Goal: Transaction & Acquisition: Purchase product/service

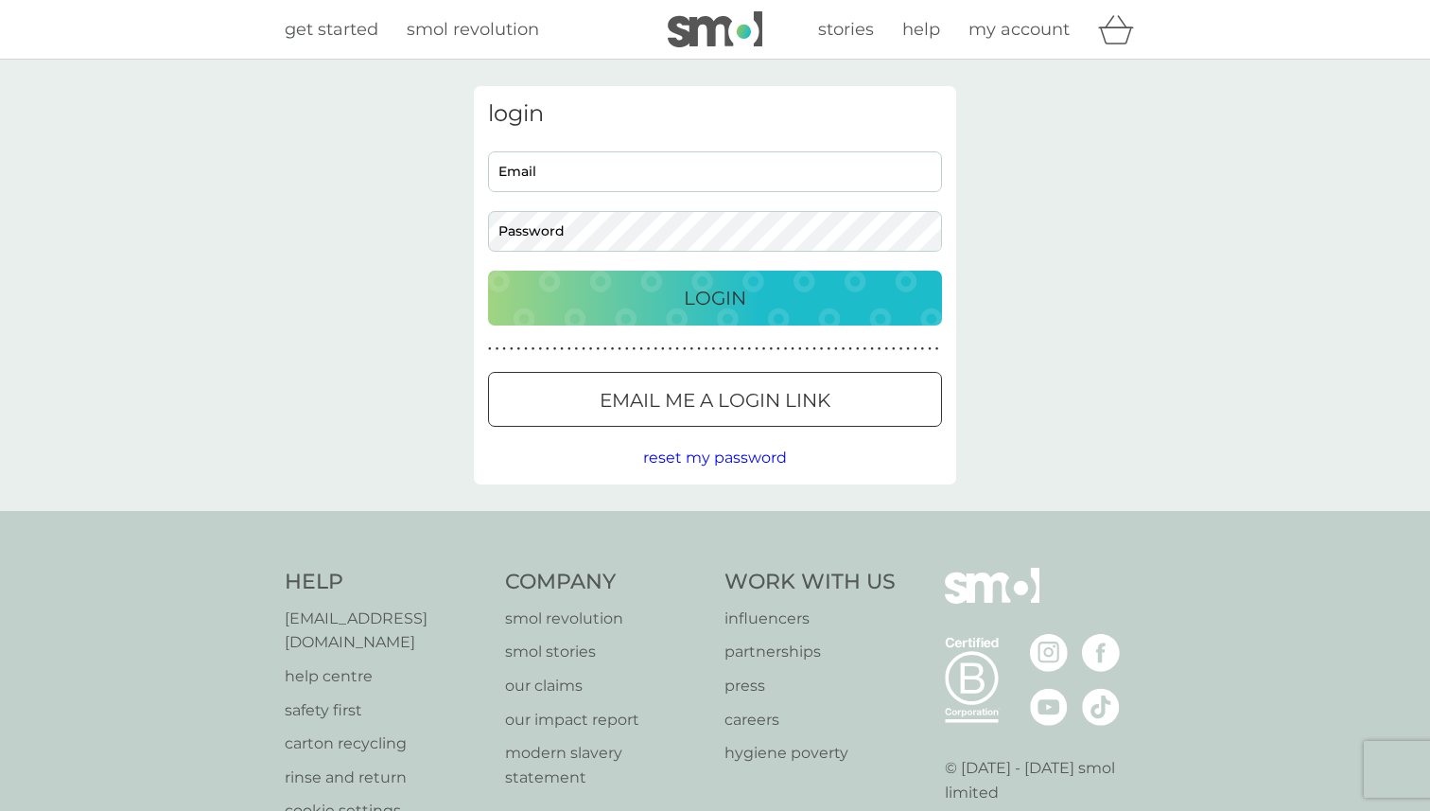
click at [741, 168] on input "Email" at bounding box center [715, 171] width 454 height 41
type input "[EMAIL_ADDRESS][DOMAIN_NAME]"
click at [686, 289] on p "Login" at bounding box center [715, 298] width 62 height 30
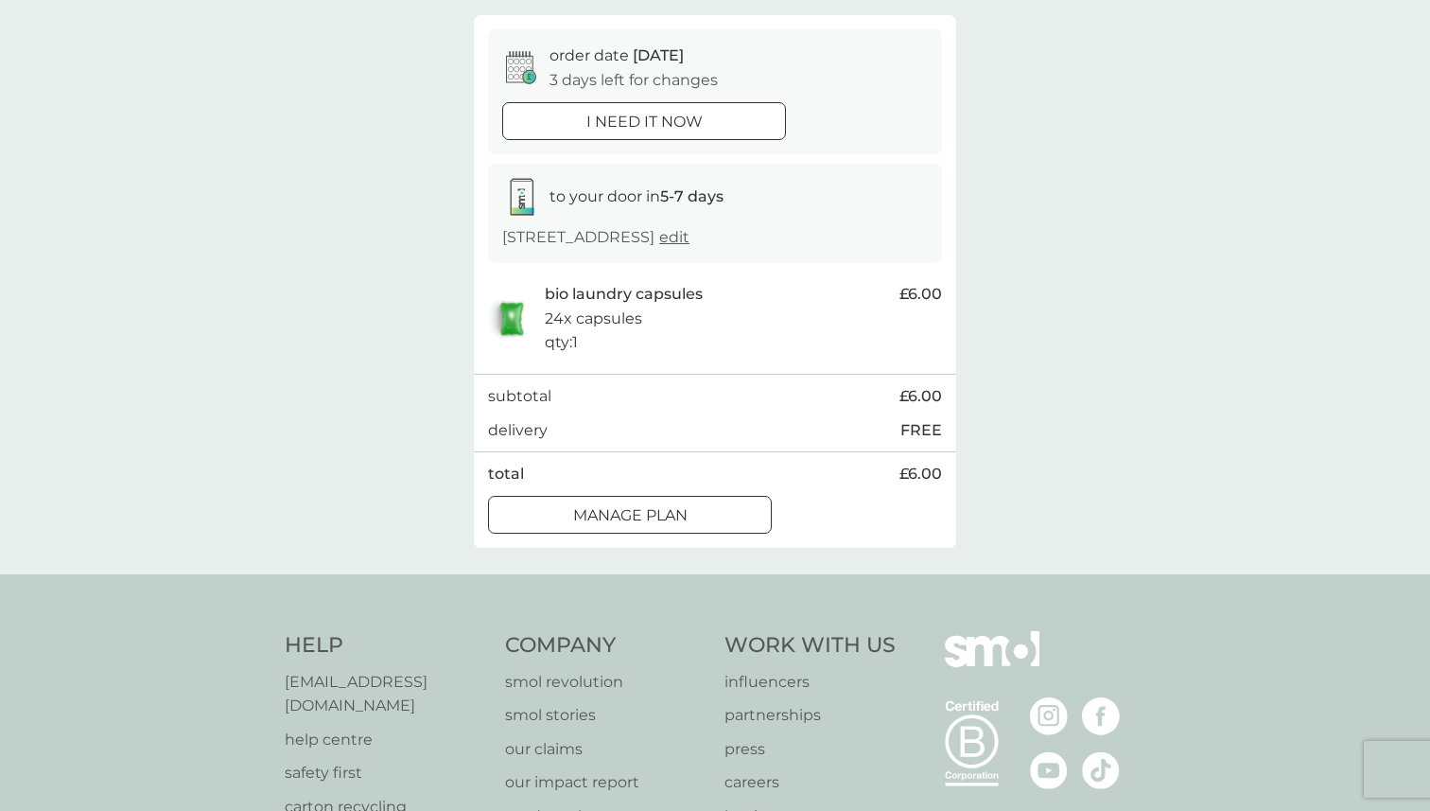
scroll to position [163, 0]
click at [640, 512] on div at bounding box center [630, 512] width 68 height 20
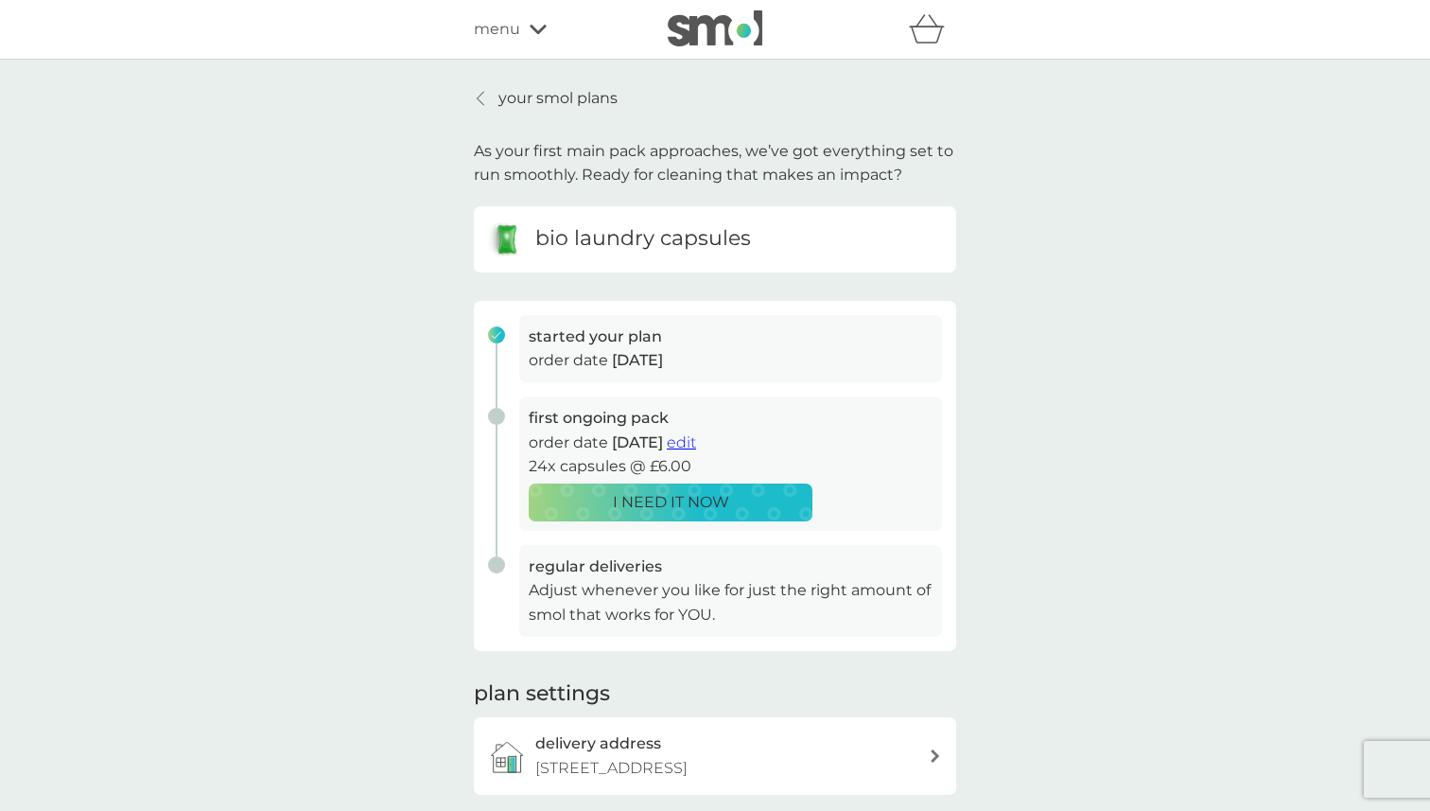
click at [512, 108] on p "your smol plans" at bounding box center [557, 98] width 119 height 25
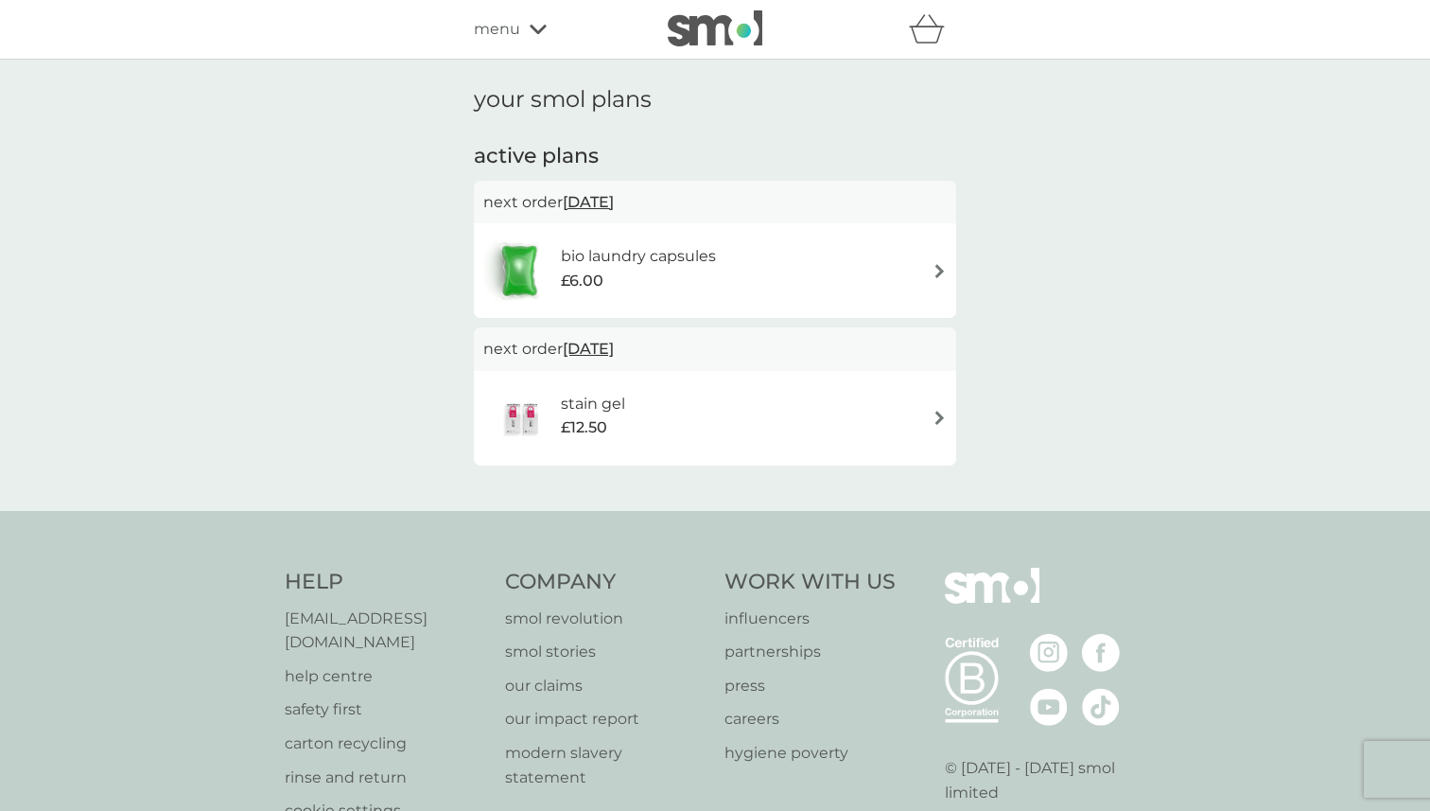
click at [582, 346] on span "28 Dec 2025" at bounding box center [588, 348] width 51 height 37
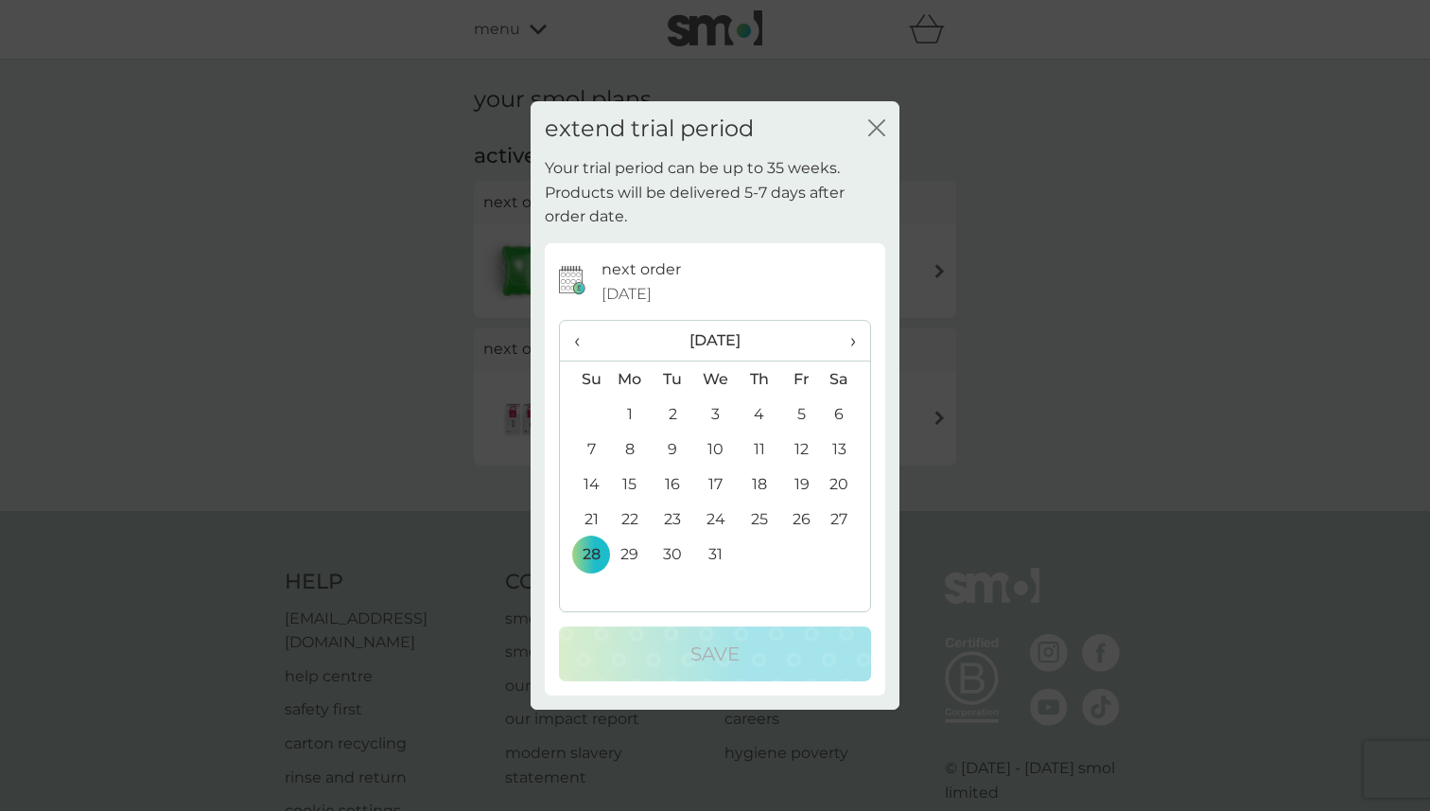
click at [874, 128] on icon "close" at bounding box center [876, 127] width 17 height 17
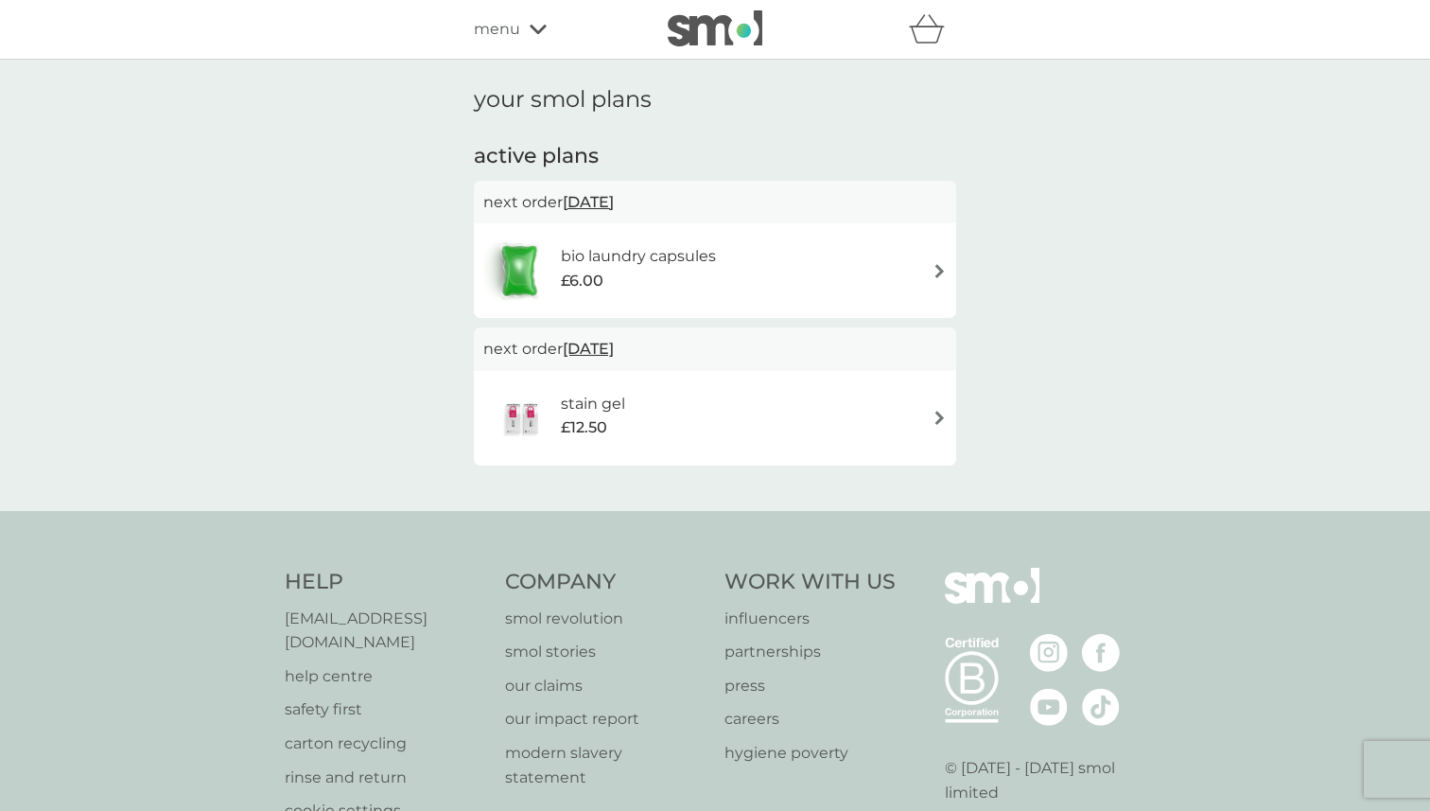
click at [520, 20] on div "menu" at bounding box center [554, 29] width 161 height 25
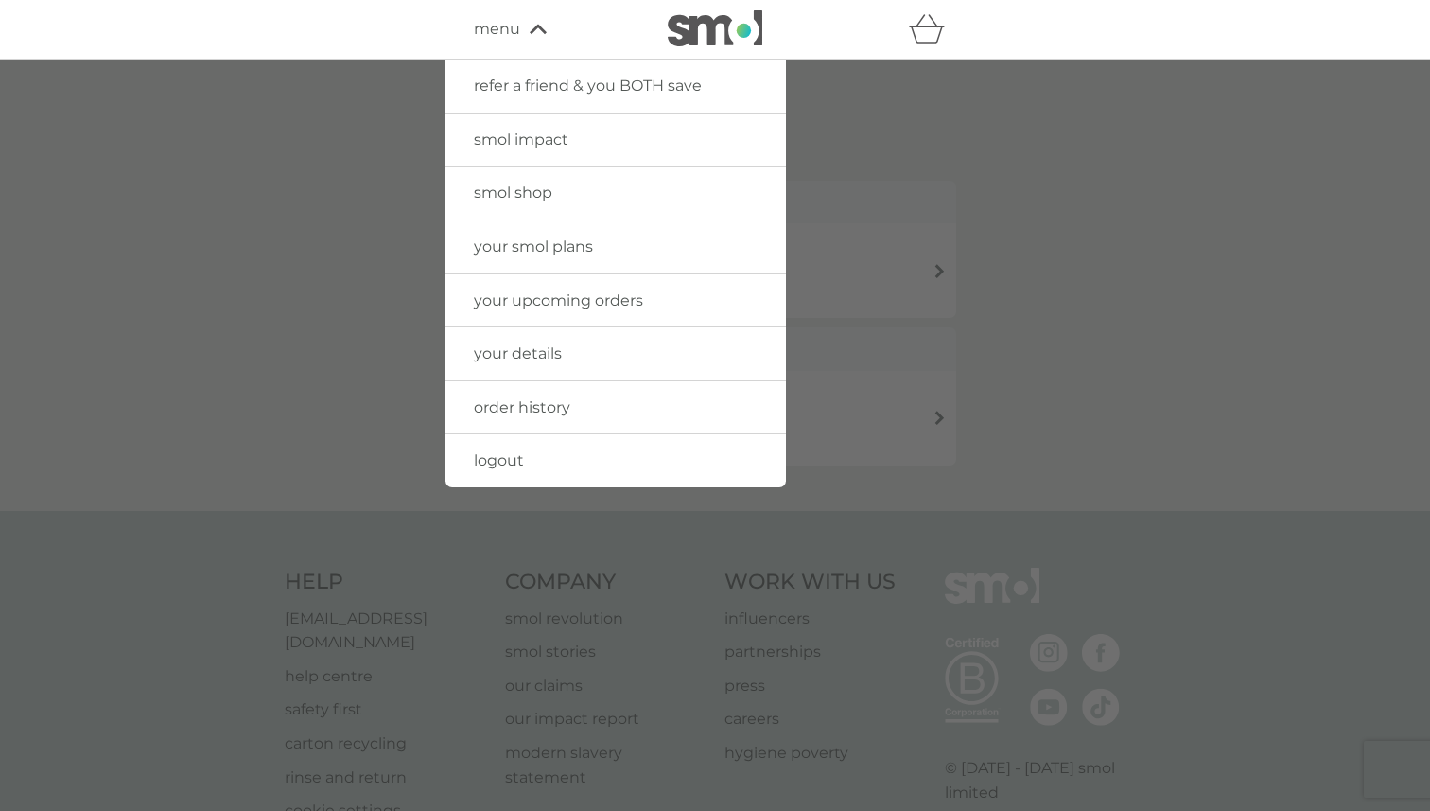
click at [557, 193] on link "smol shop" at bounding box center [615, 192] width 340 height 53
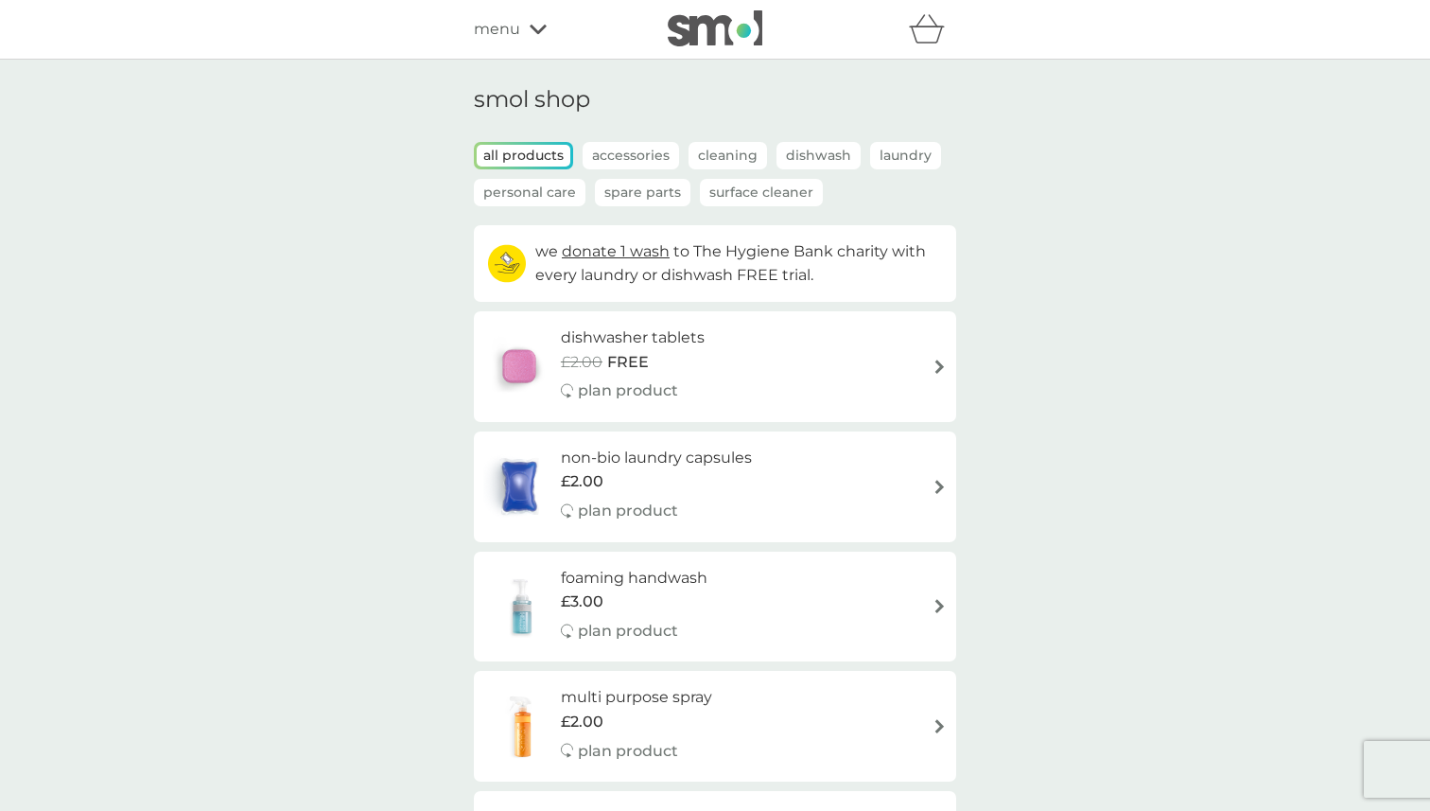
click at [641, 157] on p "Accessories" at bounding box center [631, 155] width 96 height 27
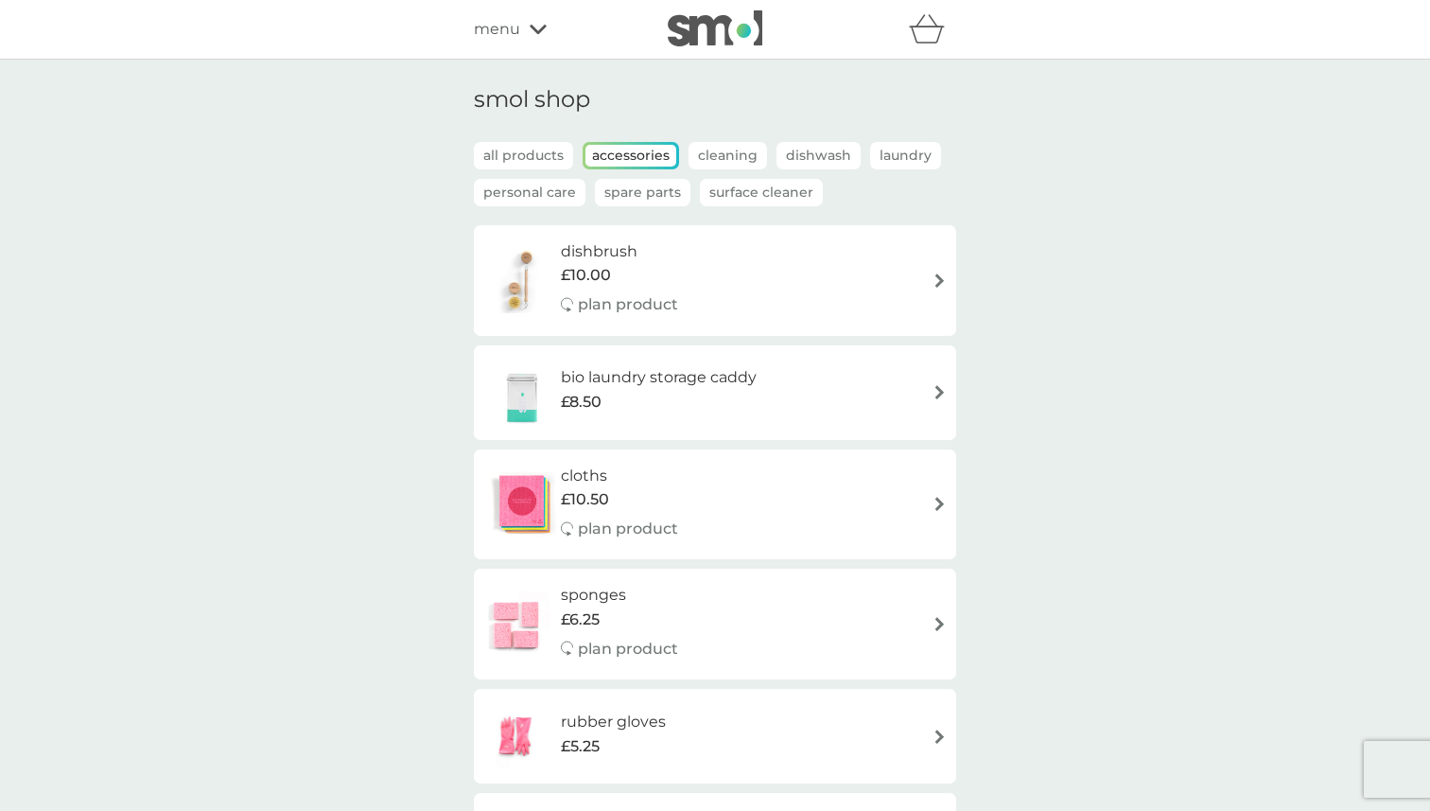
click at [524, 155] on p "all products" at bounding box center [523, 155] width 99 height 27
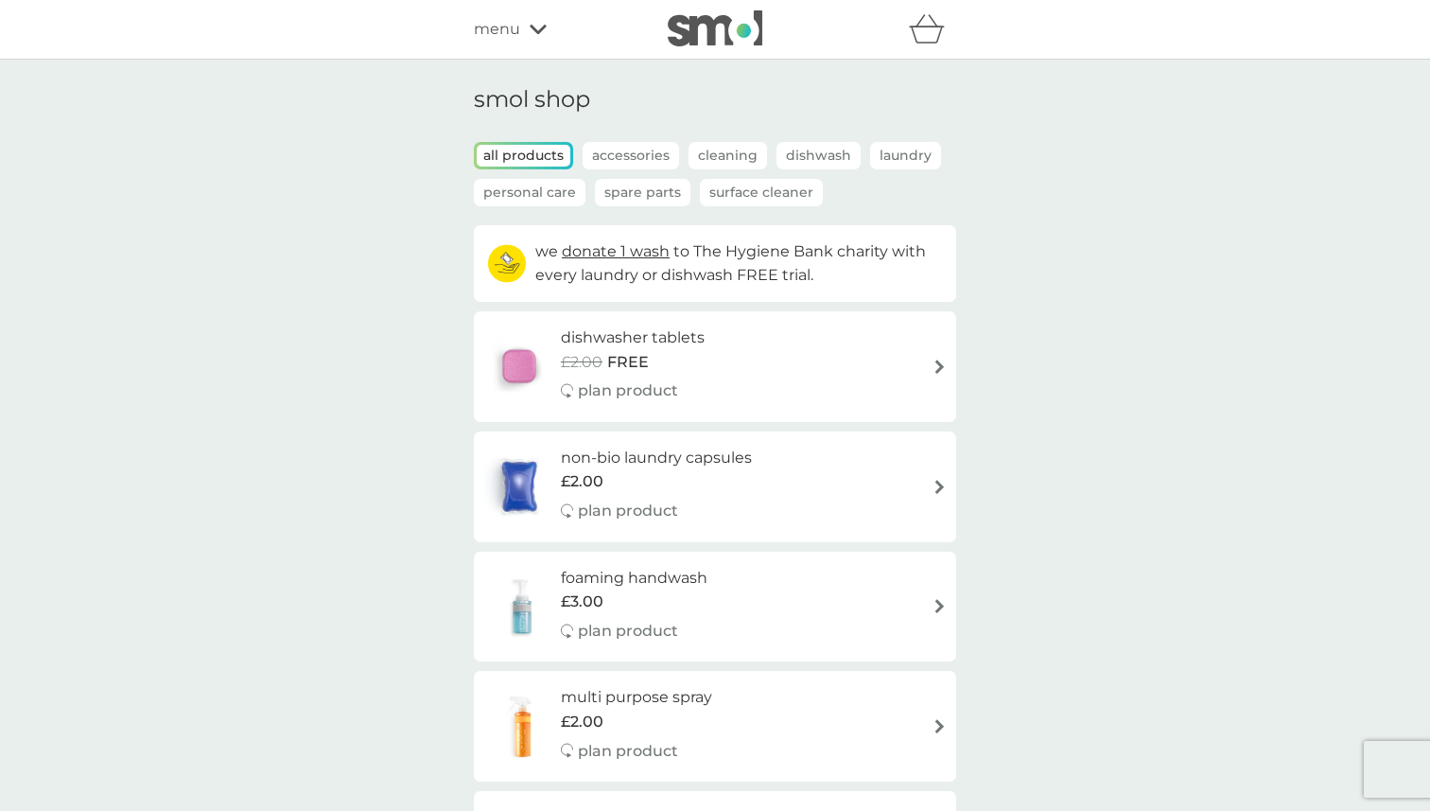
click at [740, 195] on p "Surface Cleaner" at bounding box center [761, 192] width 123 height 27
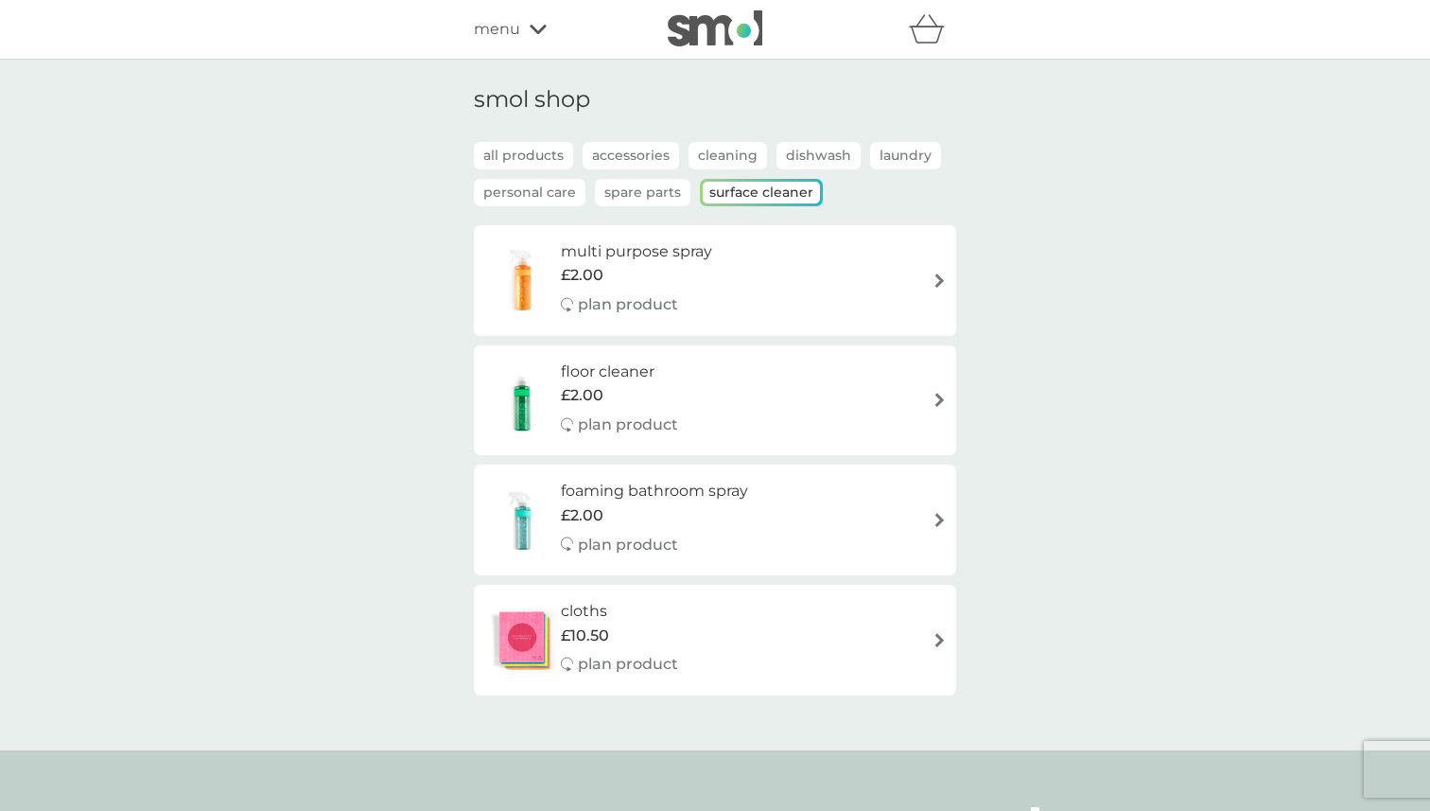
click at [665, 267] on div "£2.00" at bounding box center [636, 275] width 151 height 25
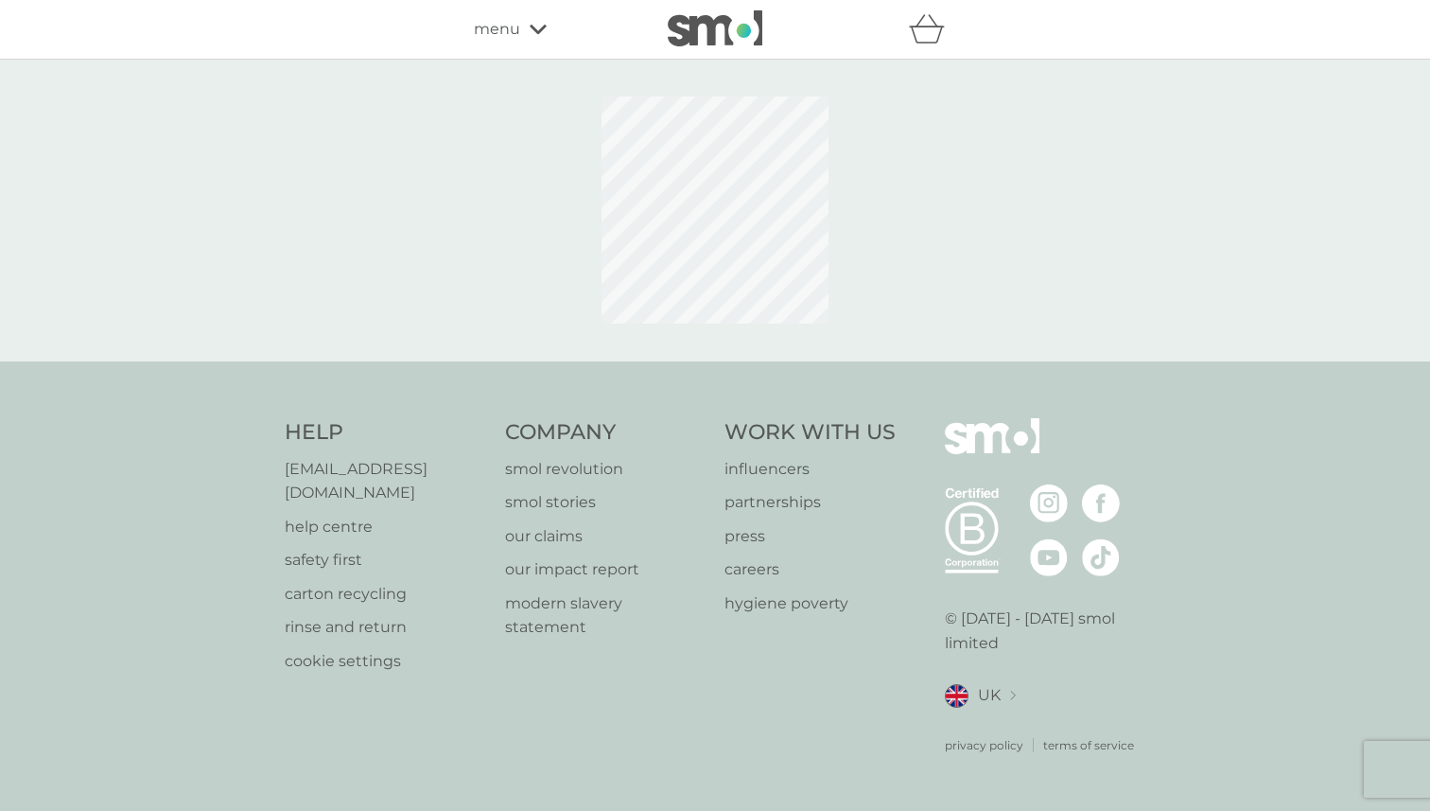
select select "112"
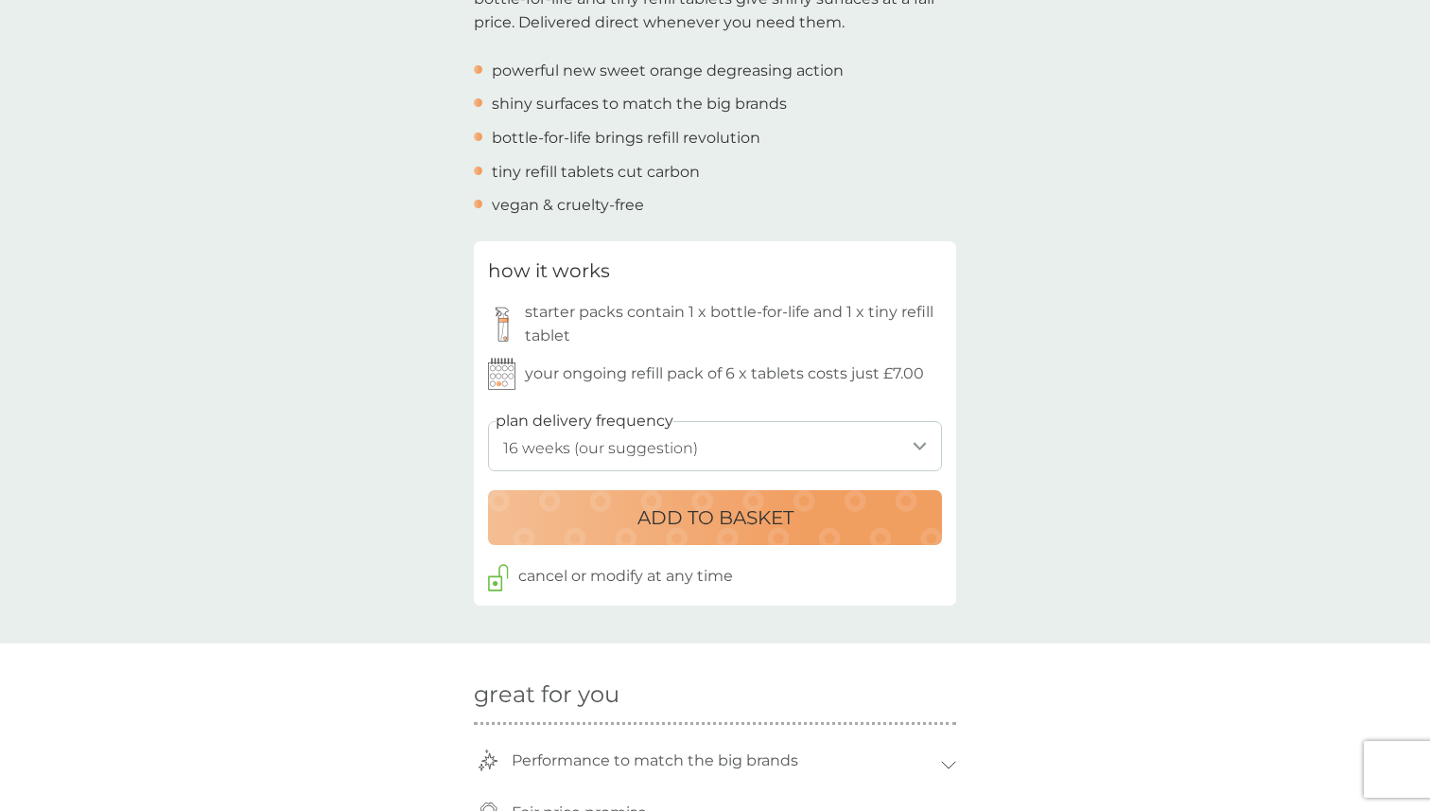
scroll to position [733, 0]
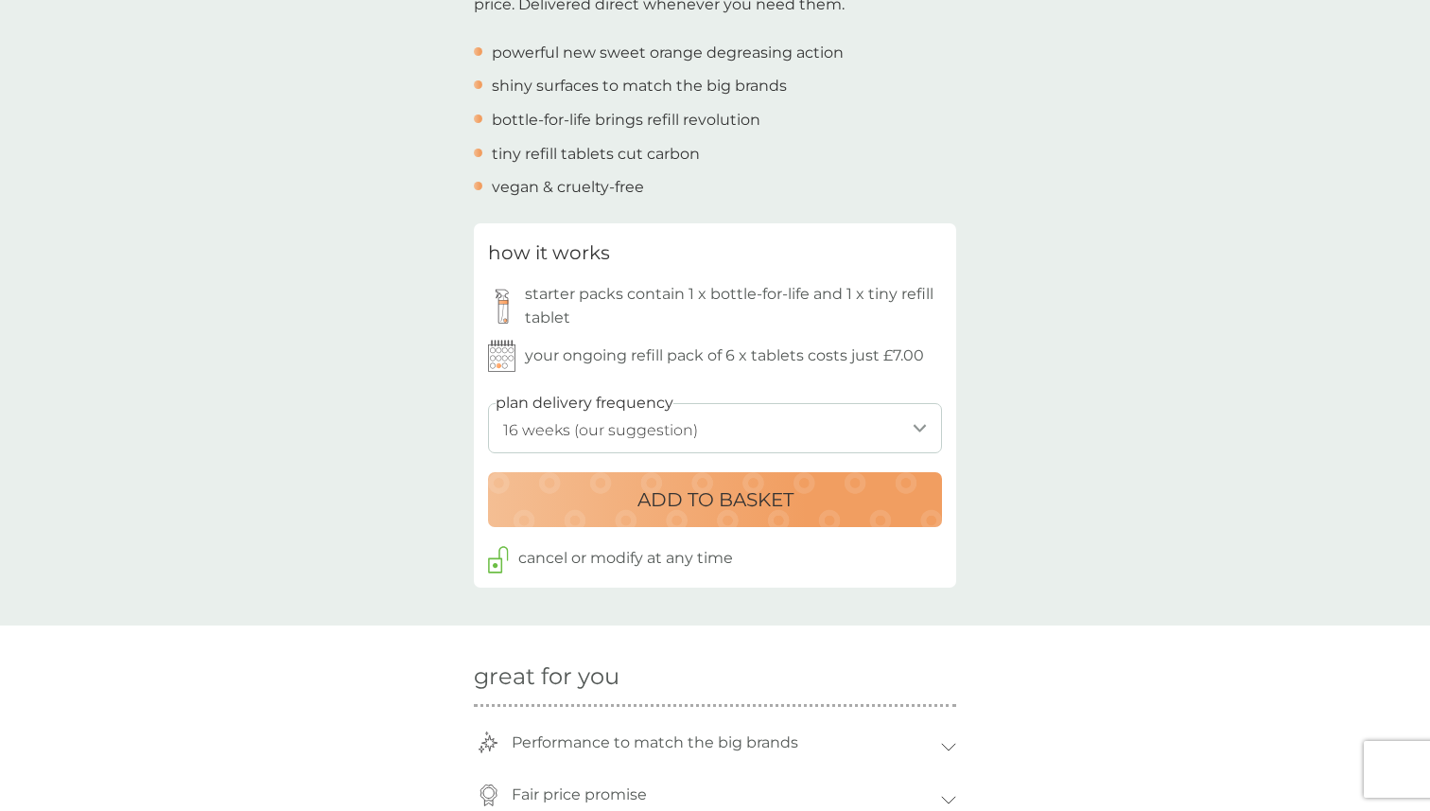
click at [633, 431] on select "1 week 2 weeks 3 weeks 4 weeks 5 weeks 6 weeks 7 weeks 8 weeks 9 weeks 10 weeks…" at bounding box center [715, 428] width 454 height 50
click at [488, 403] on select "1 week 2 weeks 3 weeks 4 weeks 5 weeks 6 weeks 7 weeks 8 weeks 9 weeks 10 weeks…" at bounding box center [715, 428] width 454 height 50
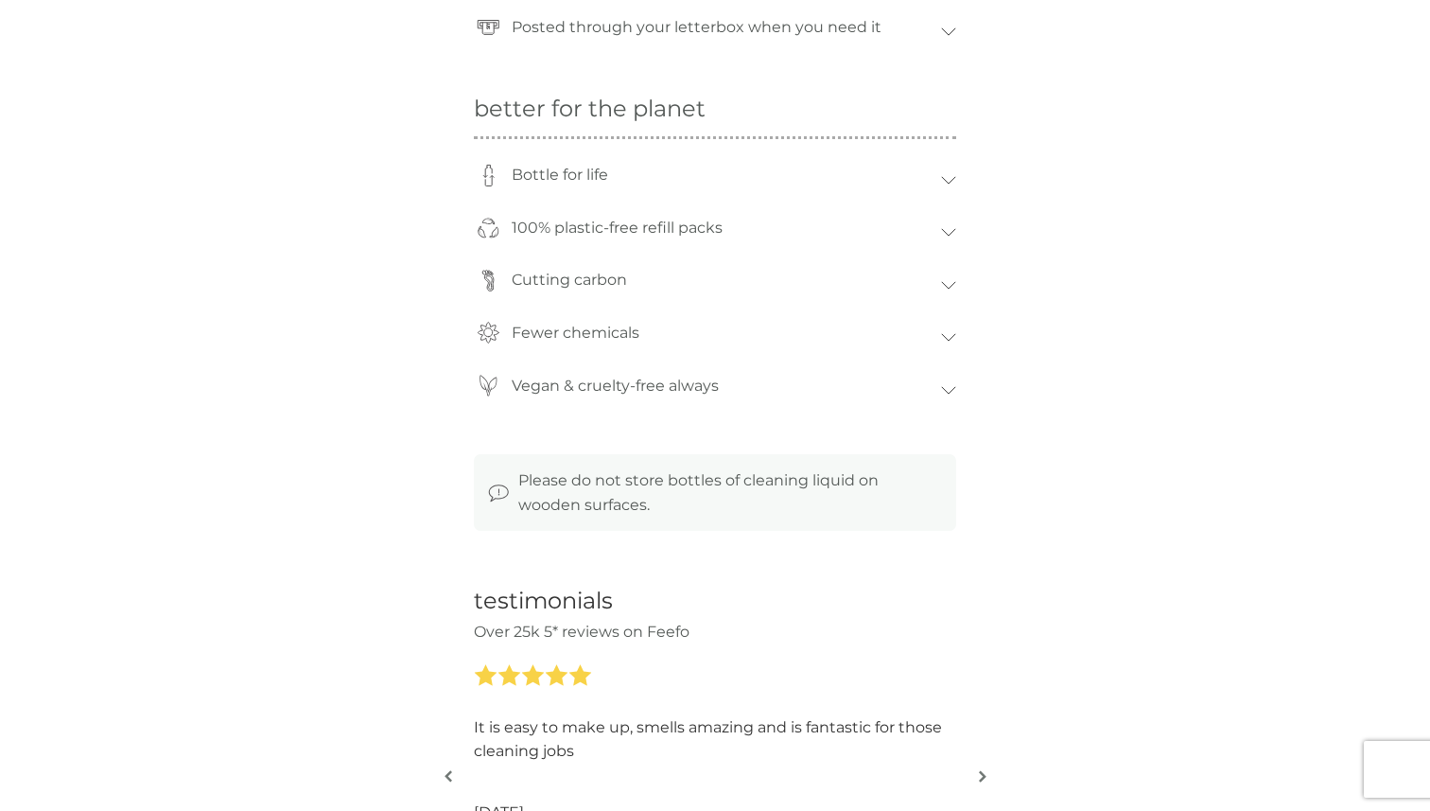
scroll to position [1519, 0]
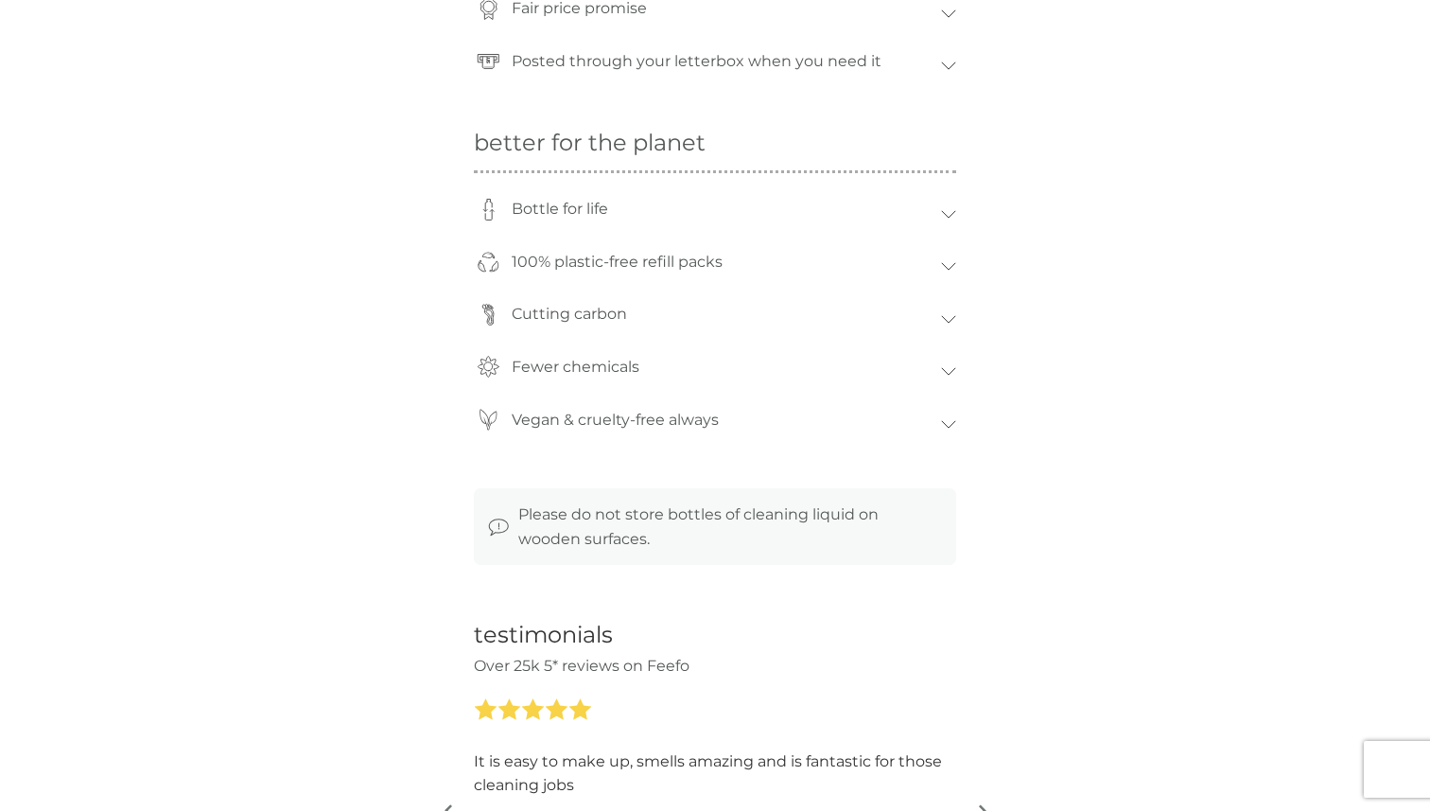
click at [662, 367] on div "Fewer chemicals" at bounding box center [721, 367] width 439 height 44
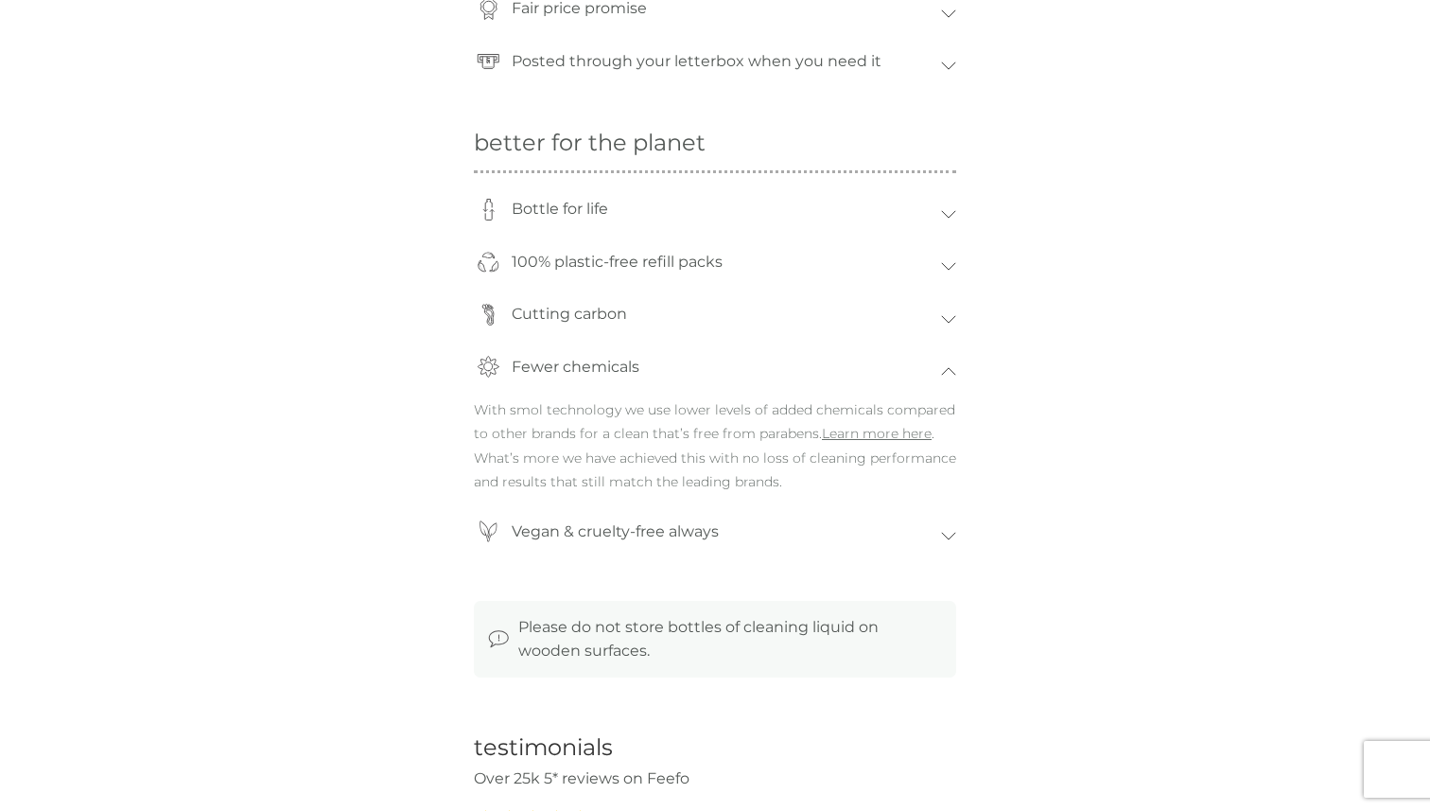
click at [715, 262] on p "100% plastic-free refill packs" at bounding box center [617, 262] width 230 height 44
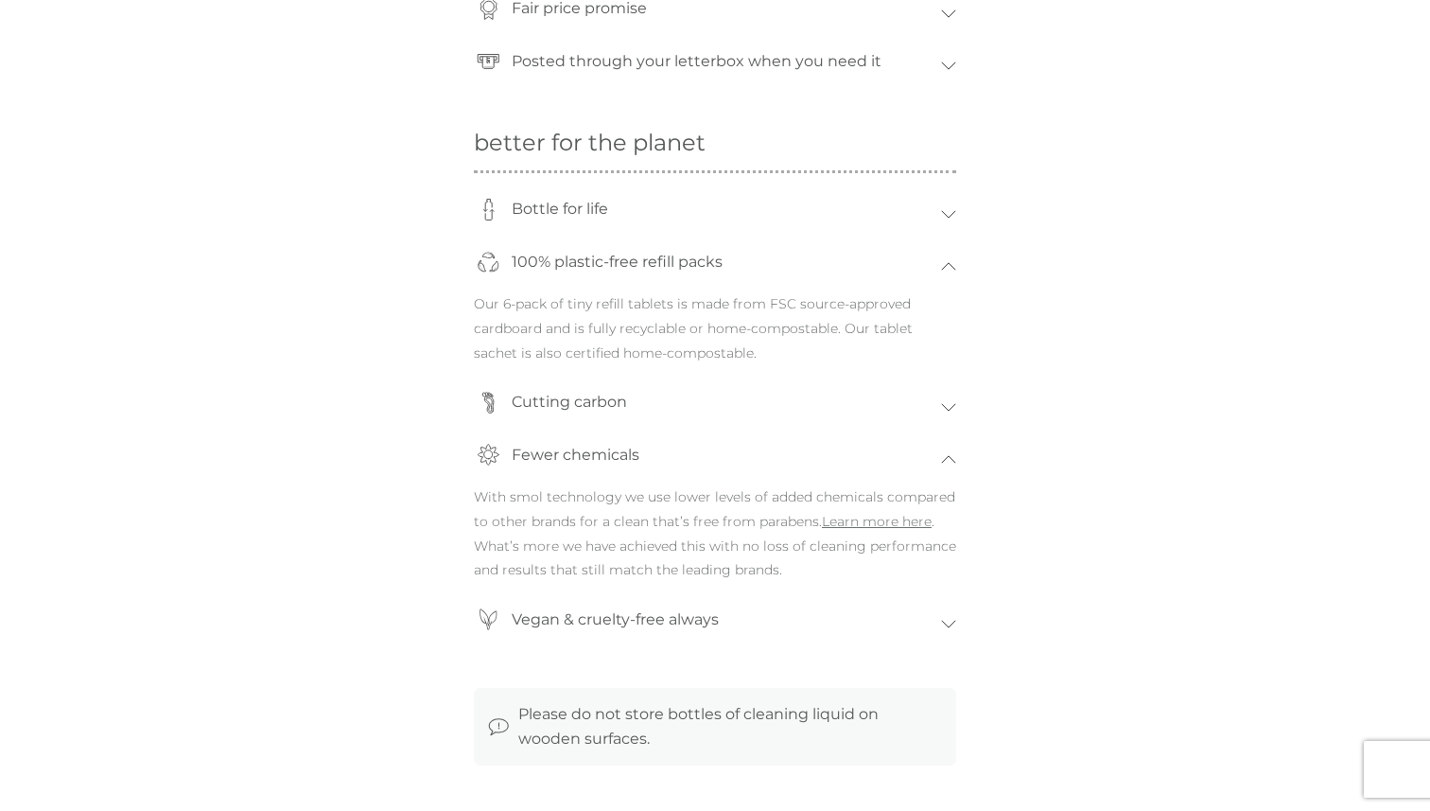
click at [715, 262] on p "100% plastic-free refill packs" at bounding box center [617, 262] width 230 height 44
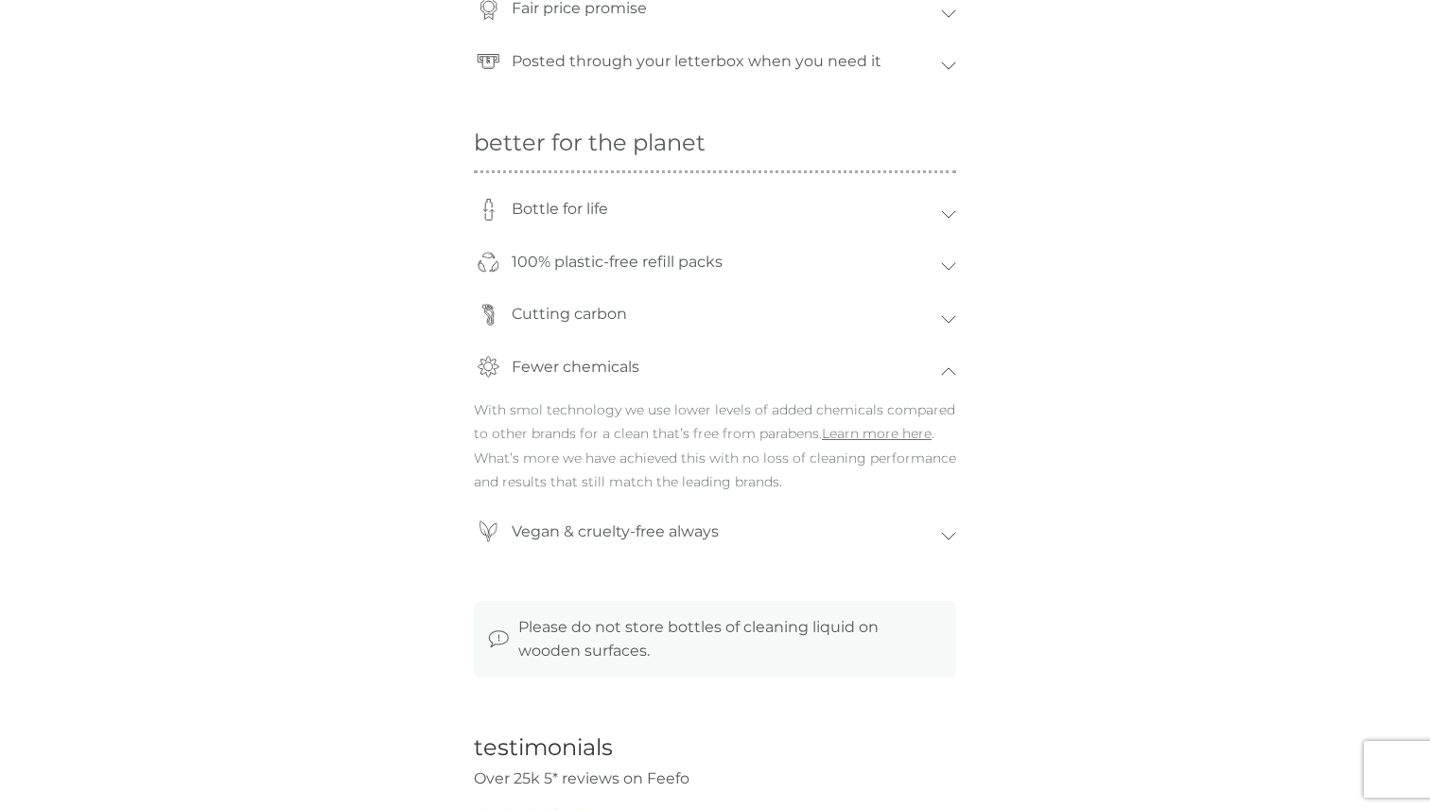
click at [727, 218] on div "Bottle for life" at bounding box center [721, 209] width 439 height 44
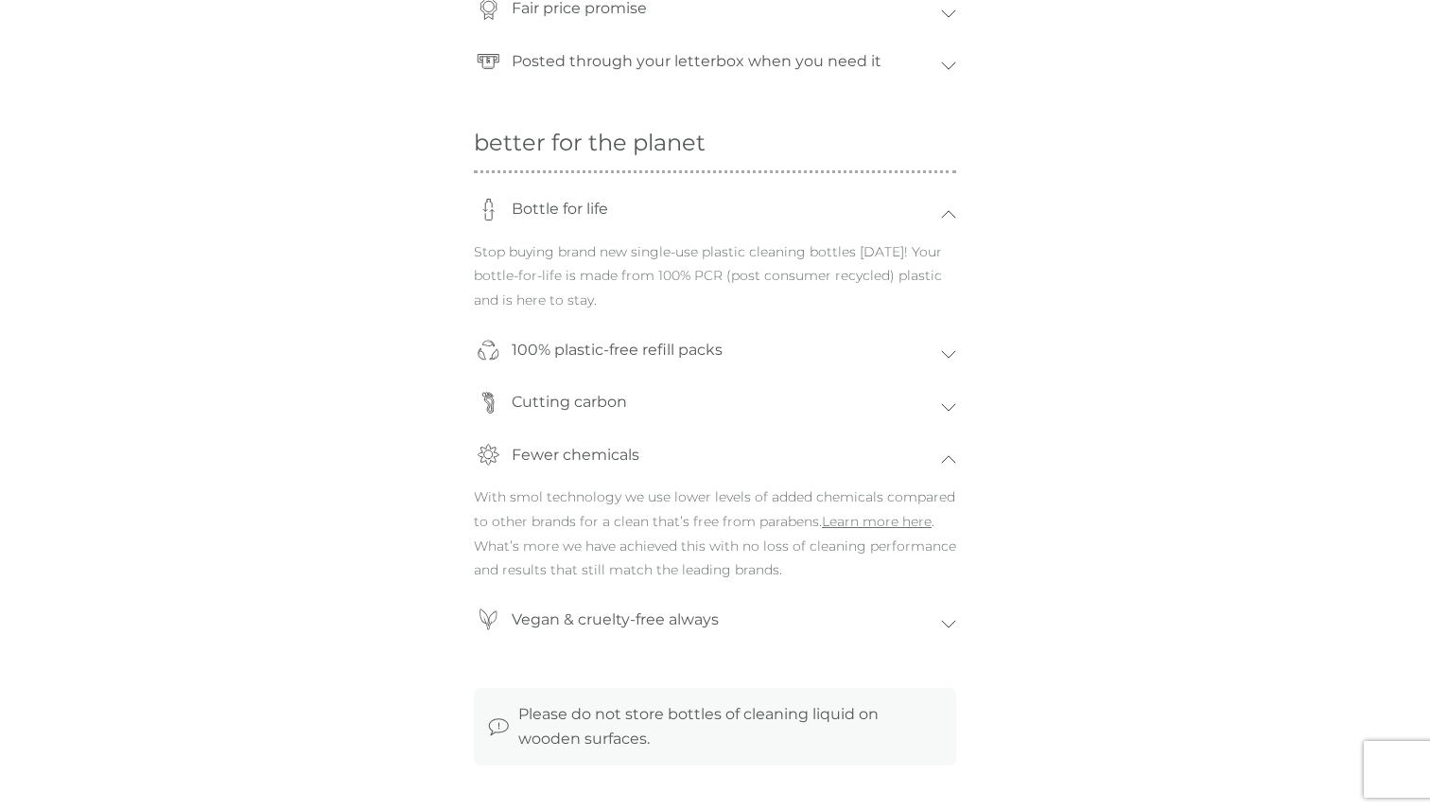
click at [727, 218] on div "Bottle for life" at bounding box center [721, 209] width 439 height 44
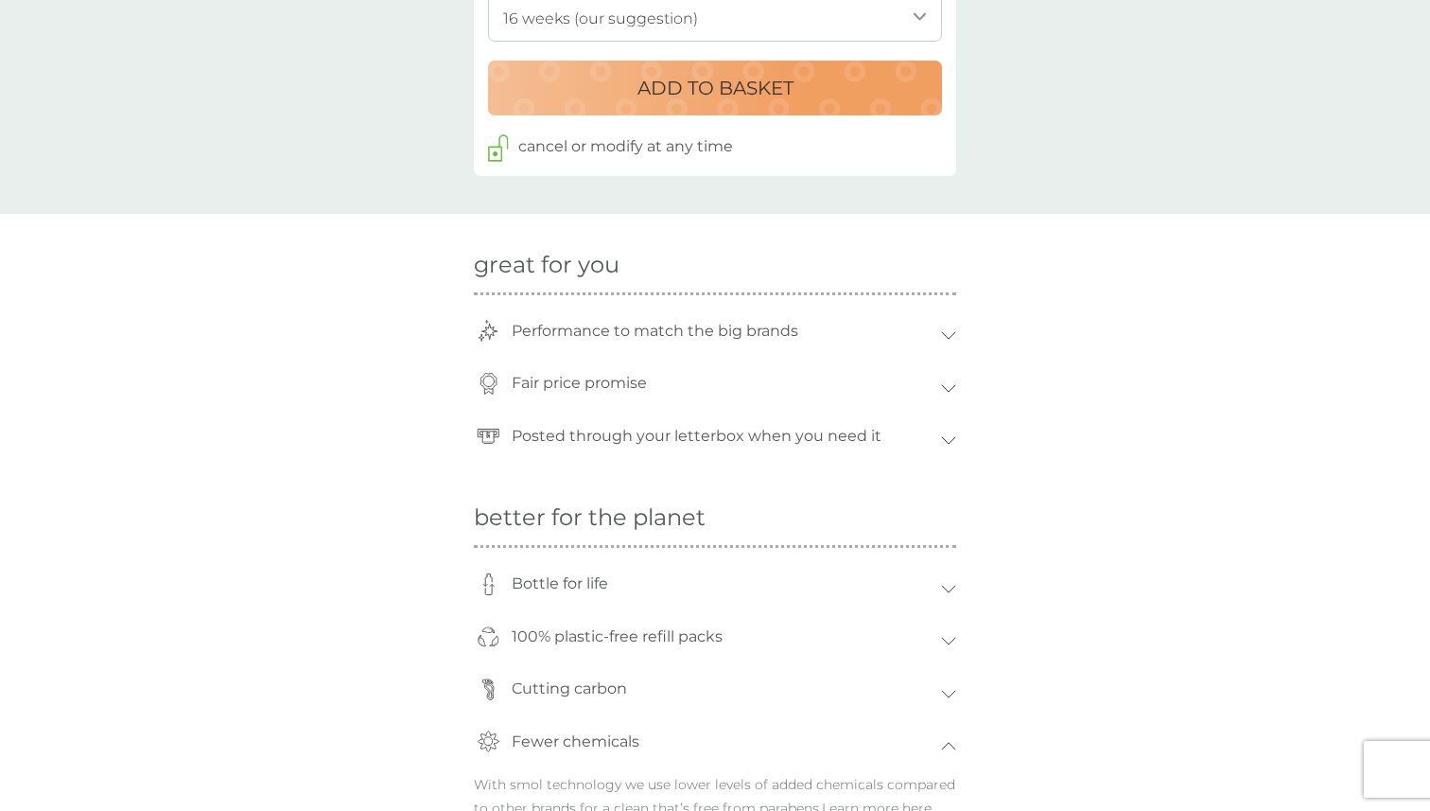
scroll to position [1143, 0]
click at [668, 326] on p "Performance to match the big brands" at bounding box center [654, 332] width 305 height 44
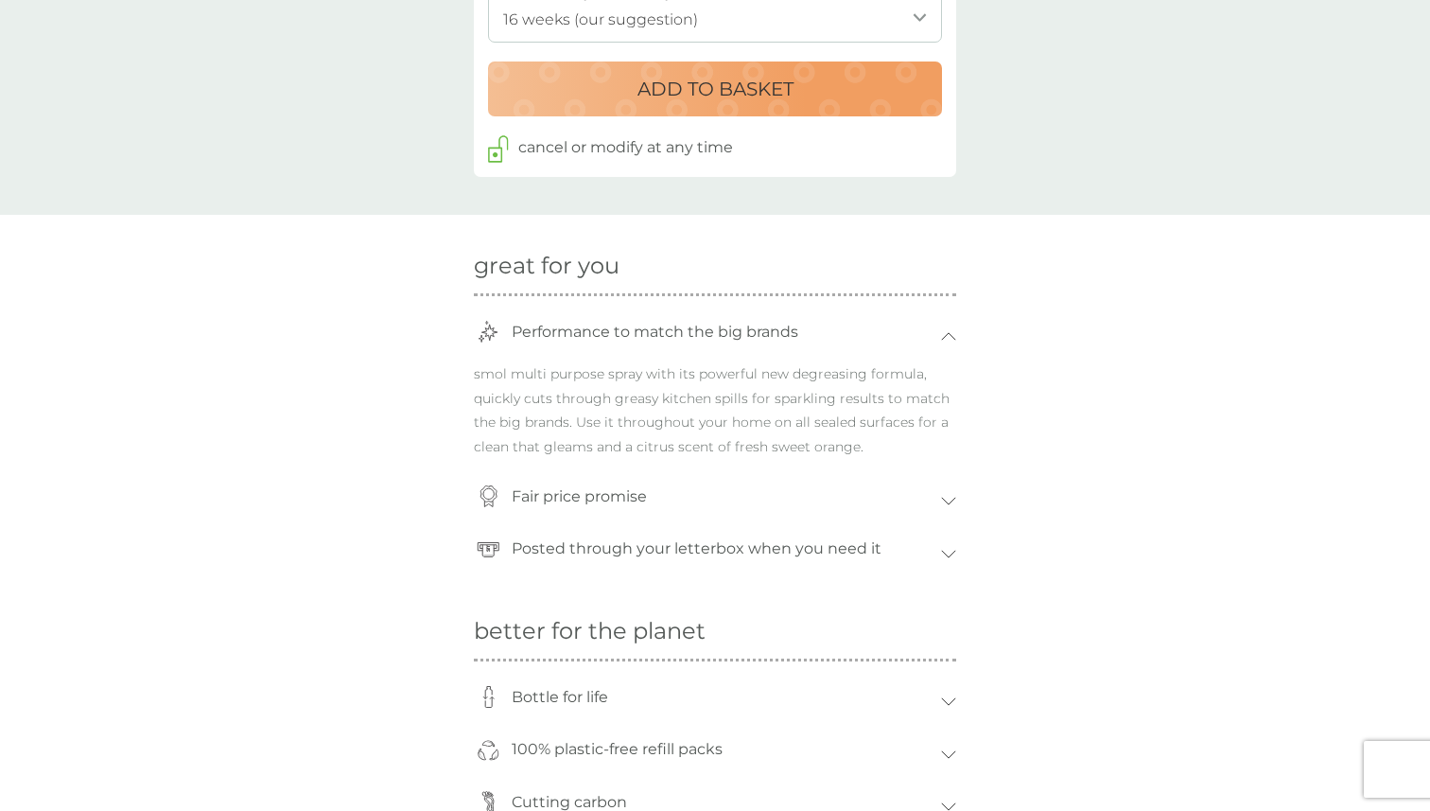
click at [587, 557] on p "Posted through your letterbox when you need it" at bounding box center [696, 549] width 389 height 44
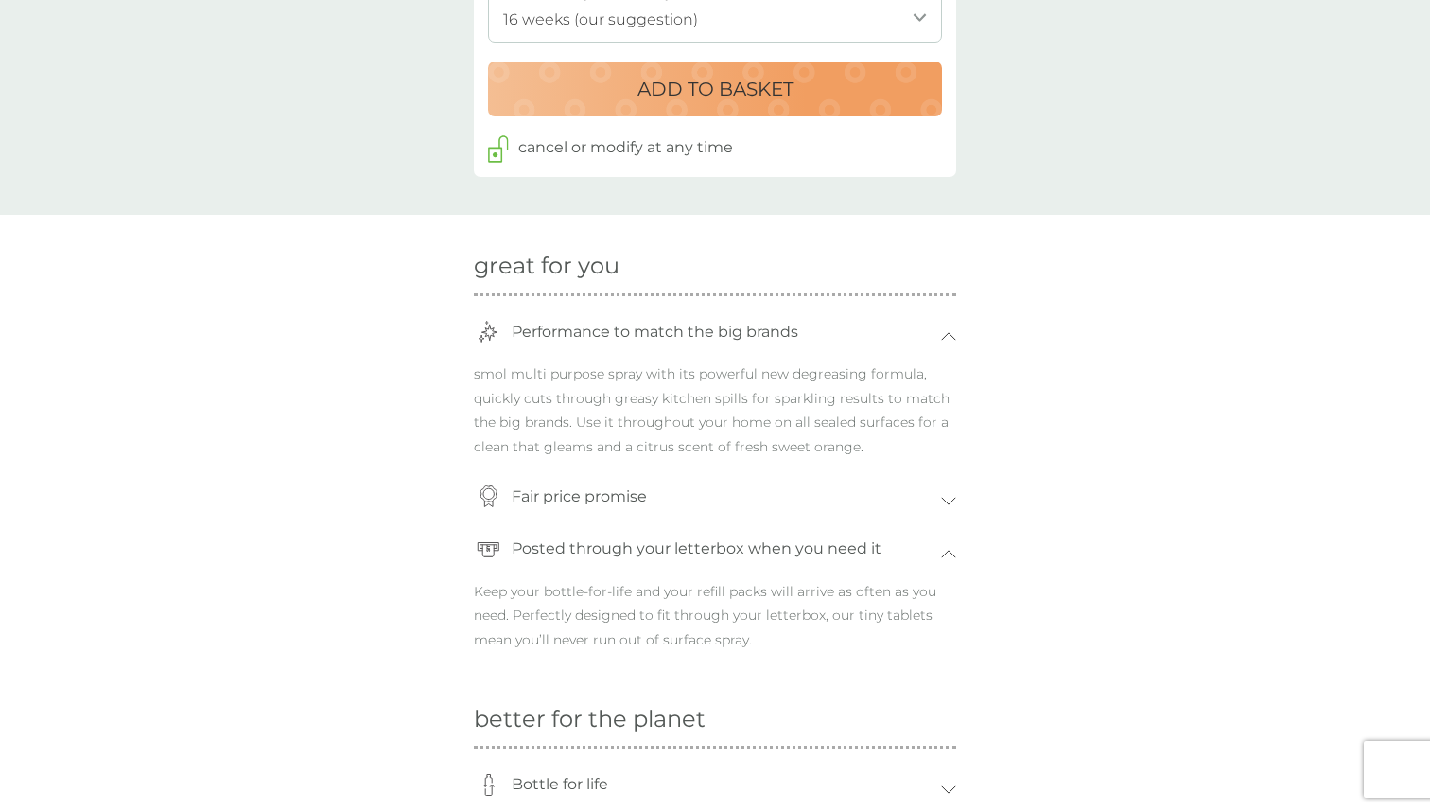
click at [608, 510] on p "Fair price promise" at bounding box center [579, 497] width 154 height 44
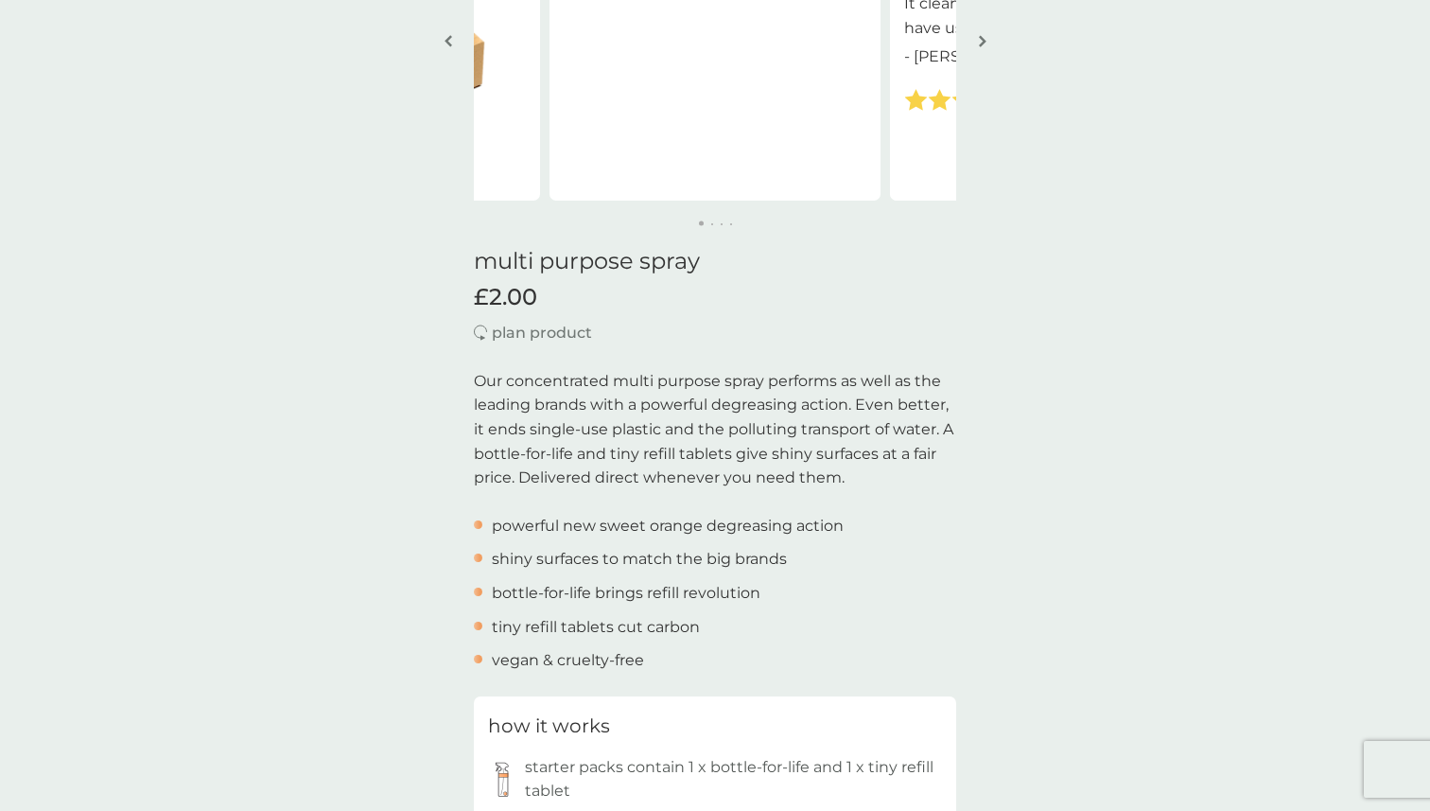
scroll to position [0, 0]
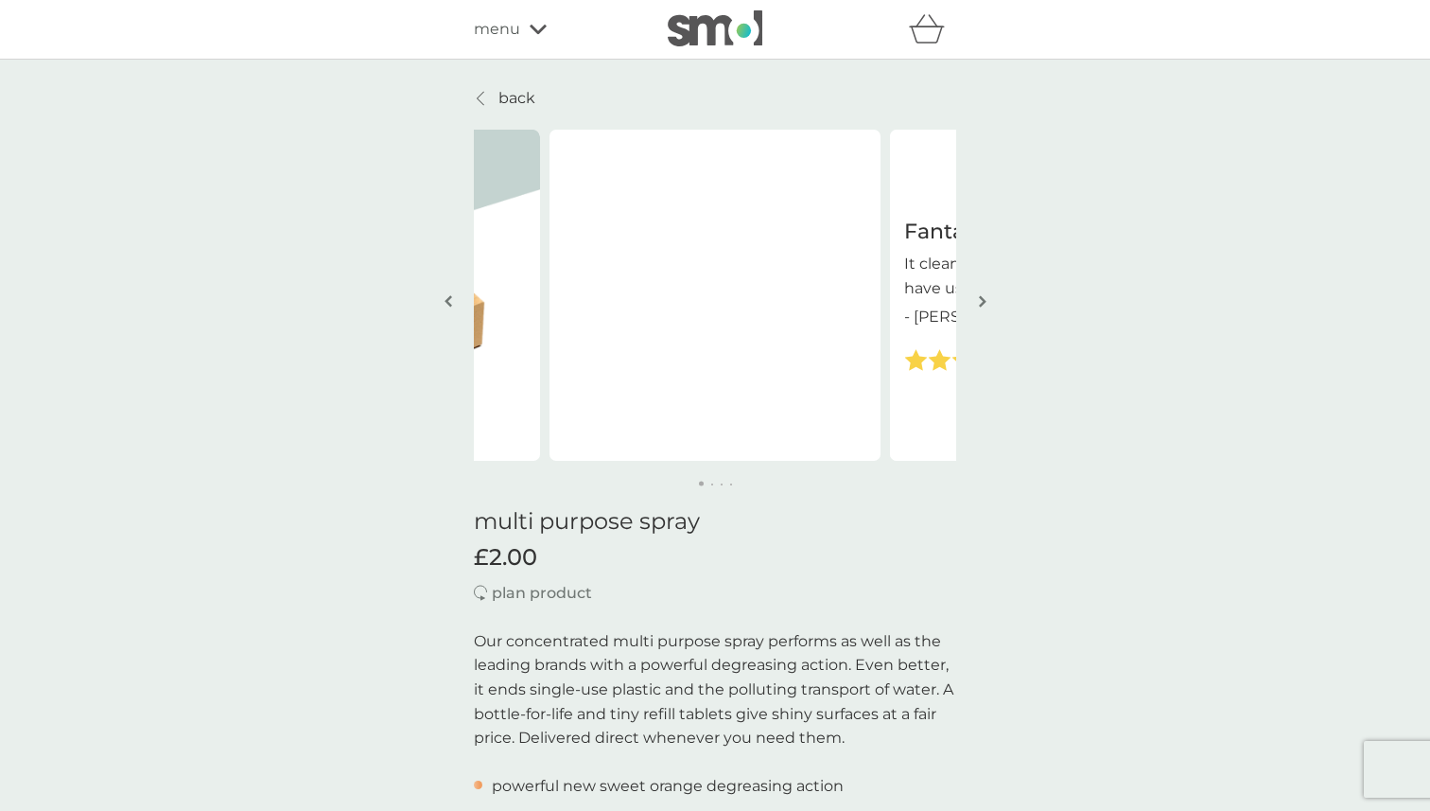
click at [985, 300] on button "button" at bounding box center [982, 302] width 14 height 95
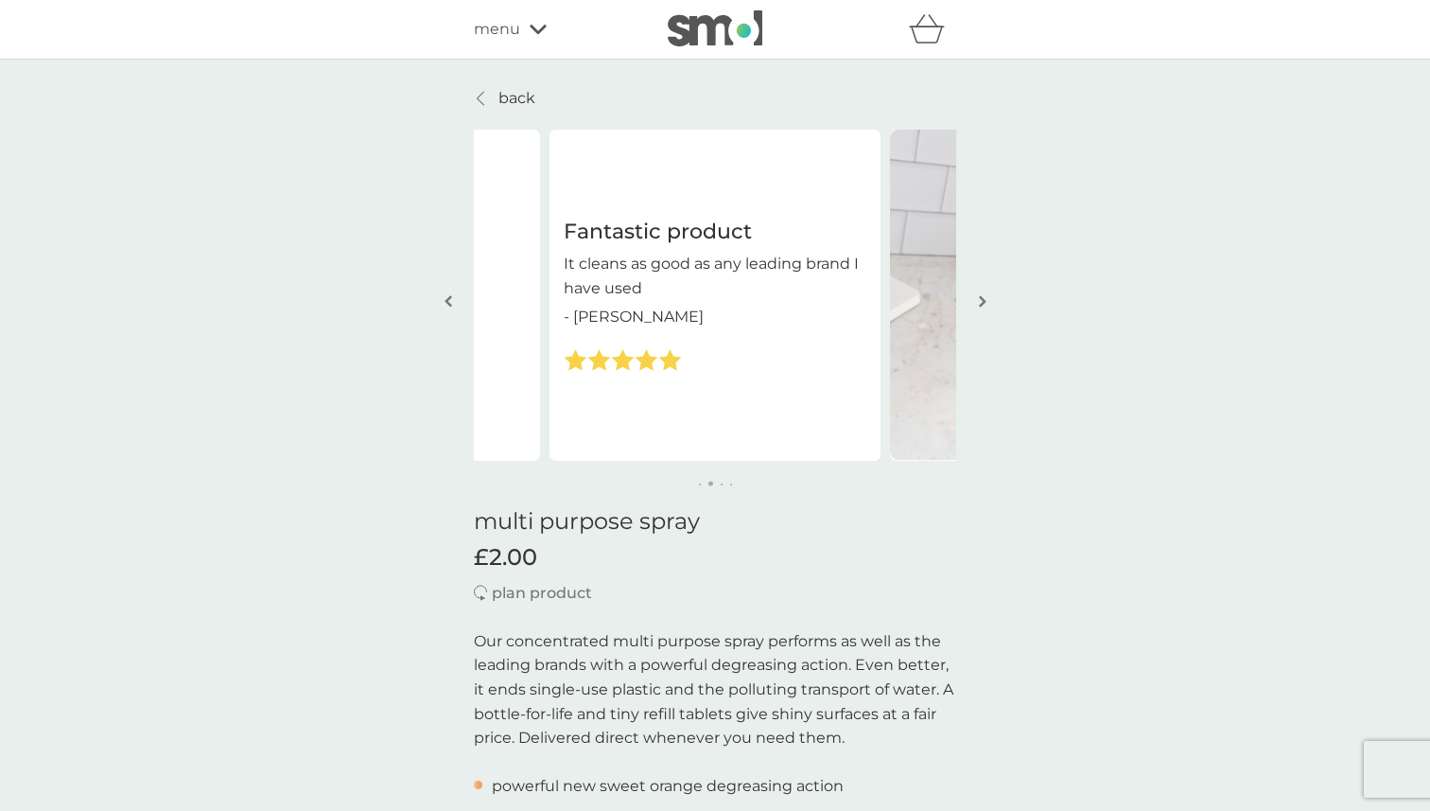
click at [985, 300] on button "button" at bounding box center [982, 302] width 14 height 95
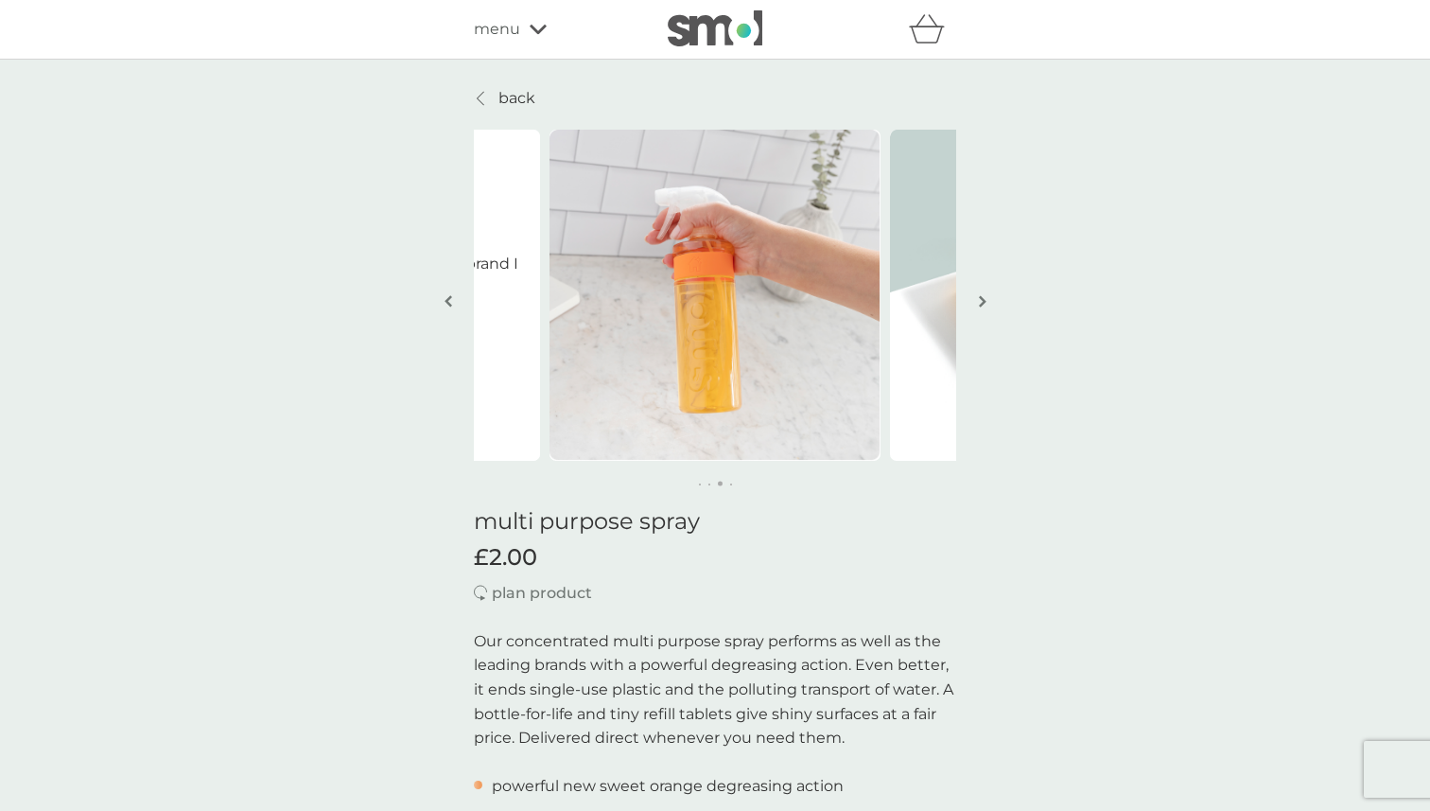
click at [985, 300] on button "button" at bounding box center [982, 302] width 14 height 95
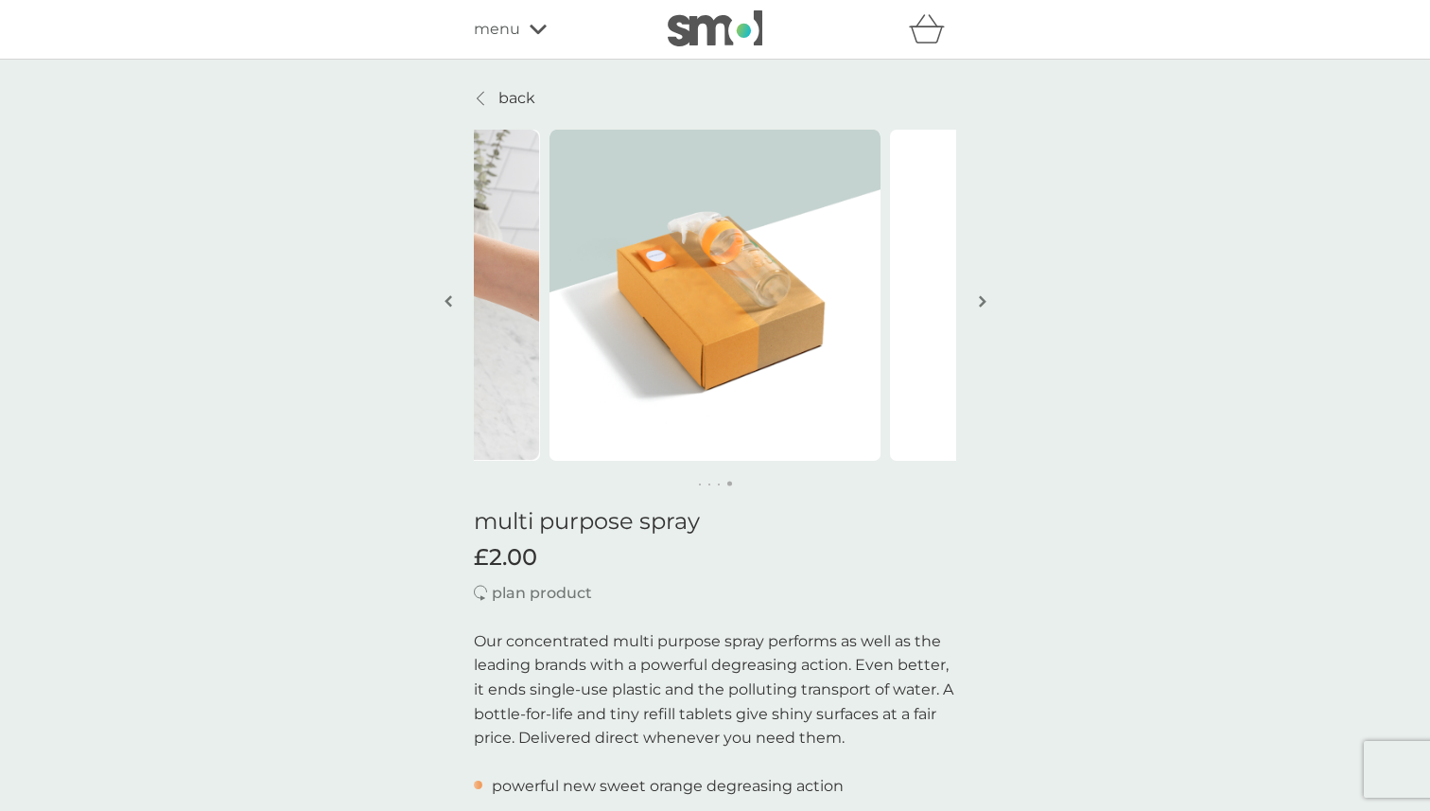
click at [985, 300] on button "button" at bounding box center [982, 302] width 14 height 95
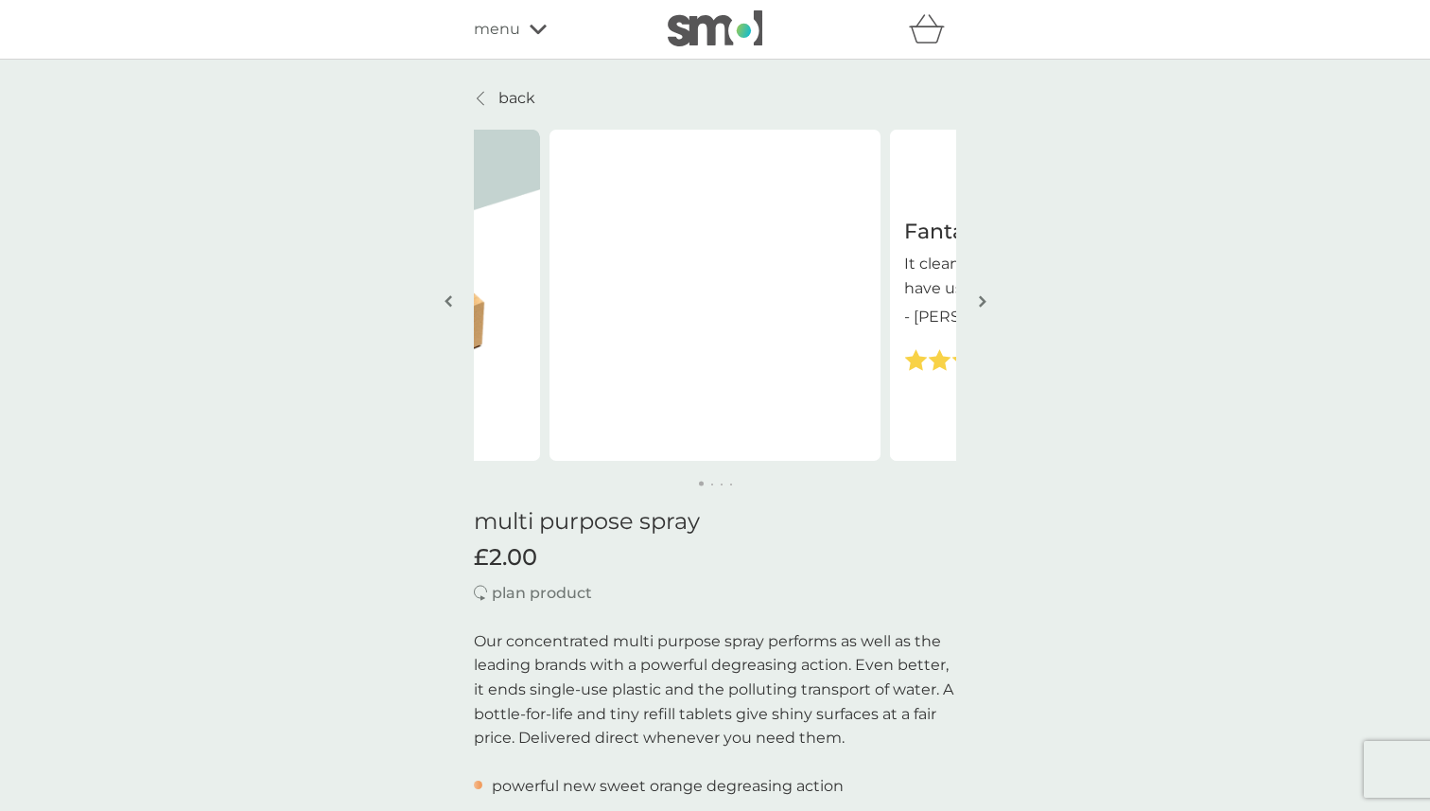
click at [985, 300] on button "button" at bounding box center [982, 302] width 14 height 95
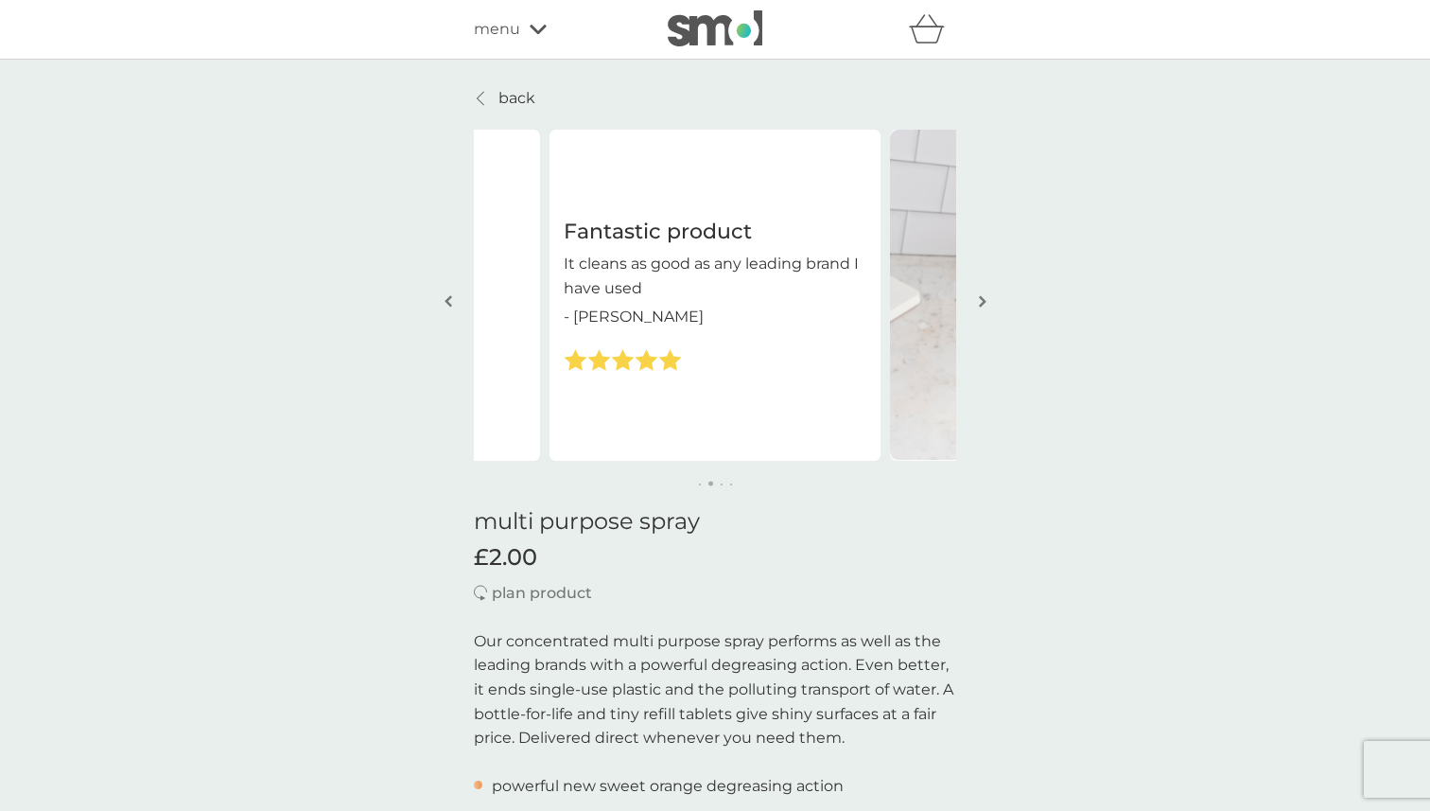
click at [501, 100] on p "back" at bounding box center [516, 98] width 37 height 25
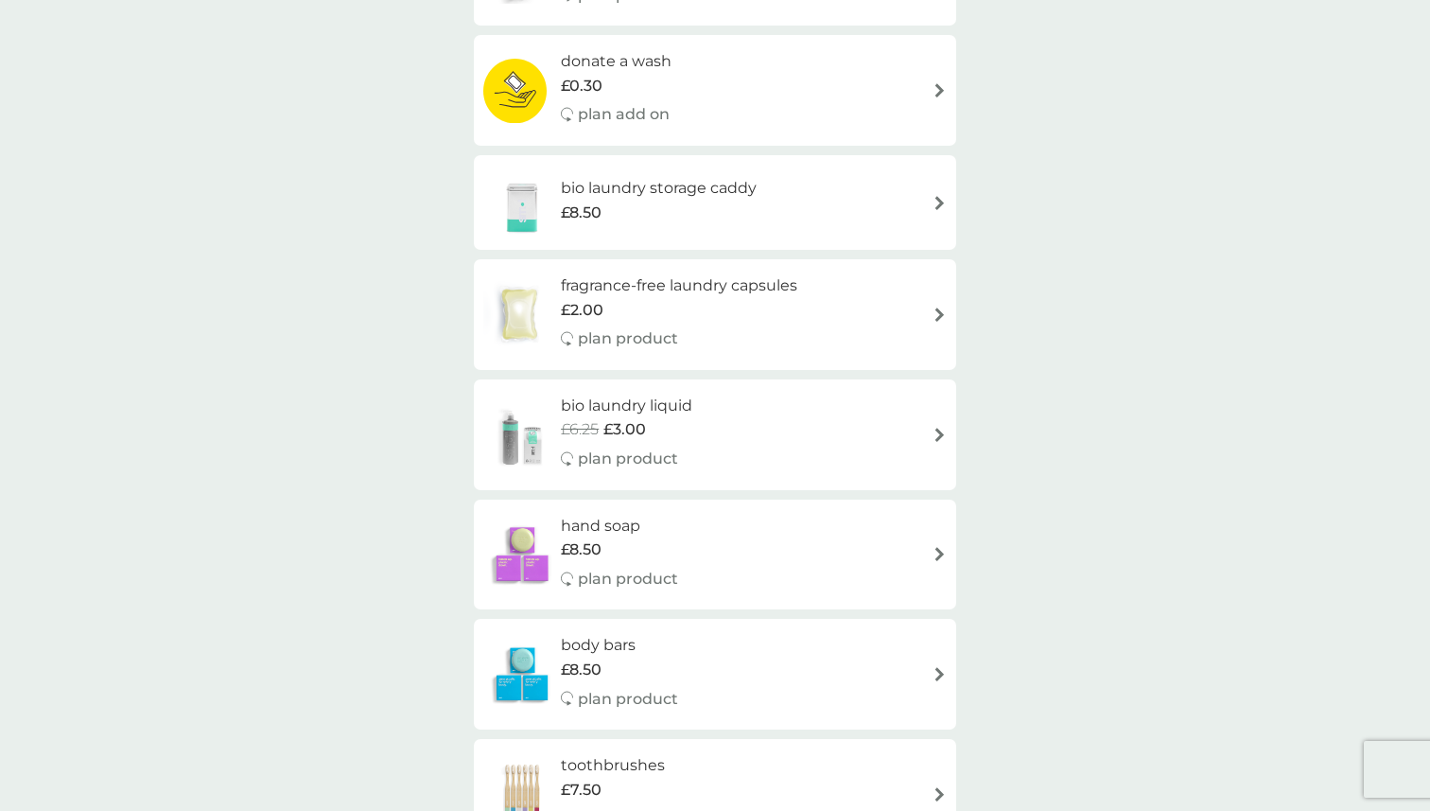
scroll to position [1245, 0]
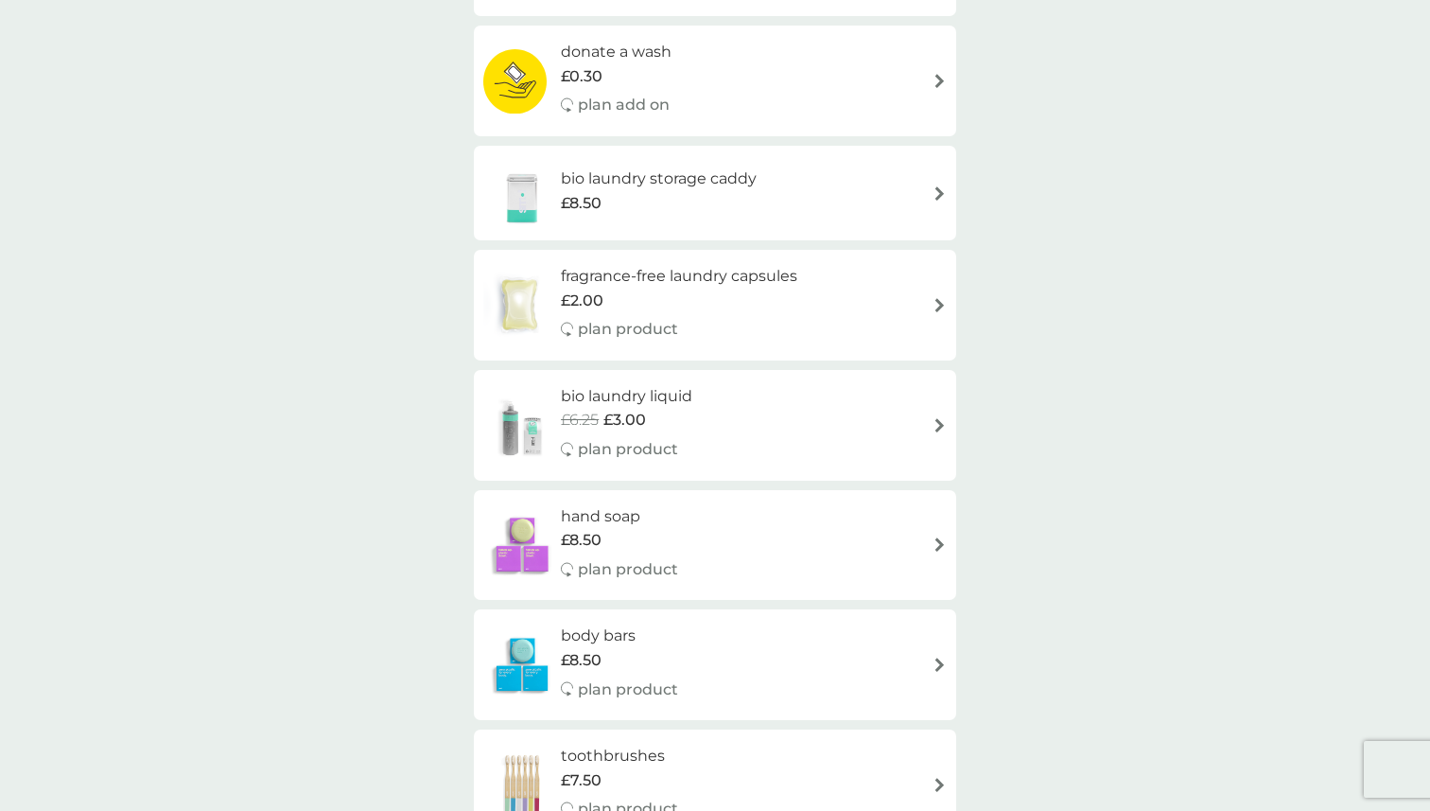
click at [613, 517] on h6 "hand soap" at bounding box center [619, 516] width 117 height 25
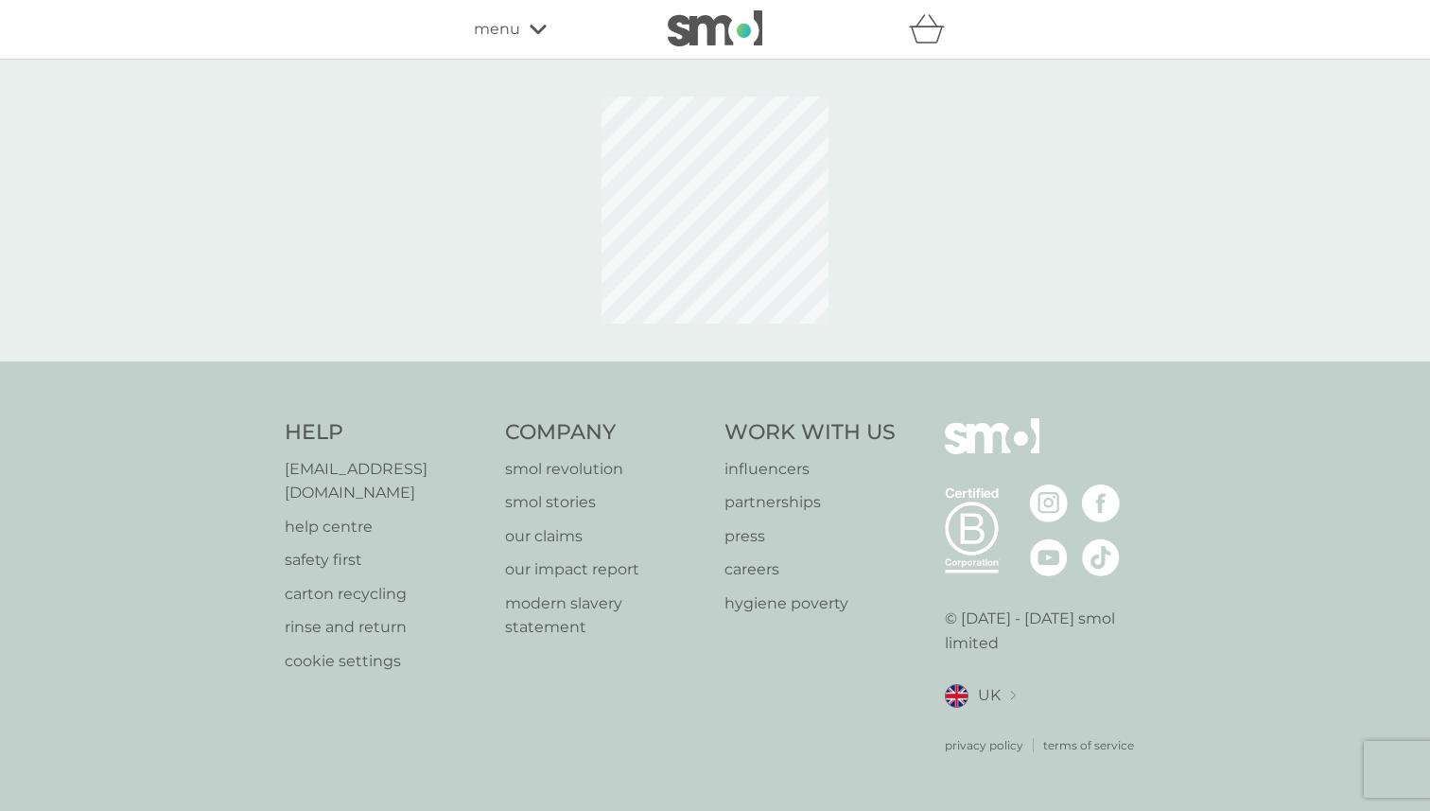
select select "91"
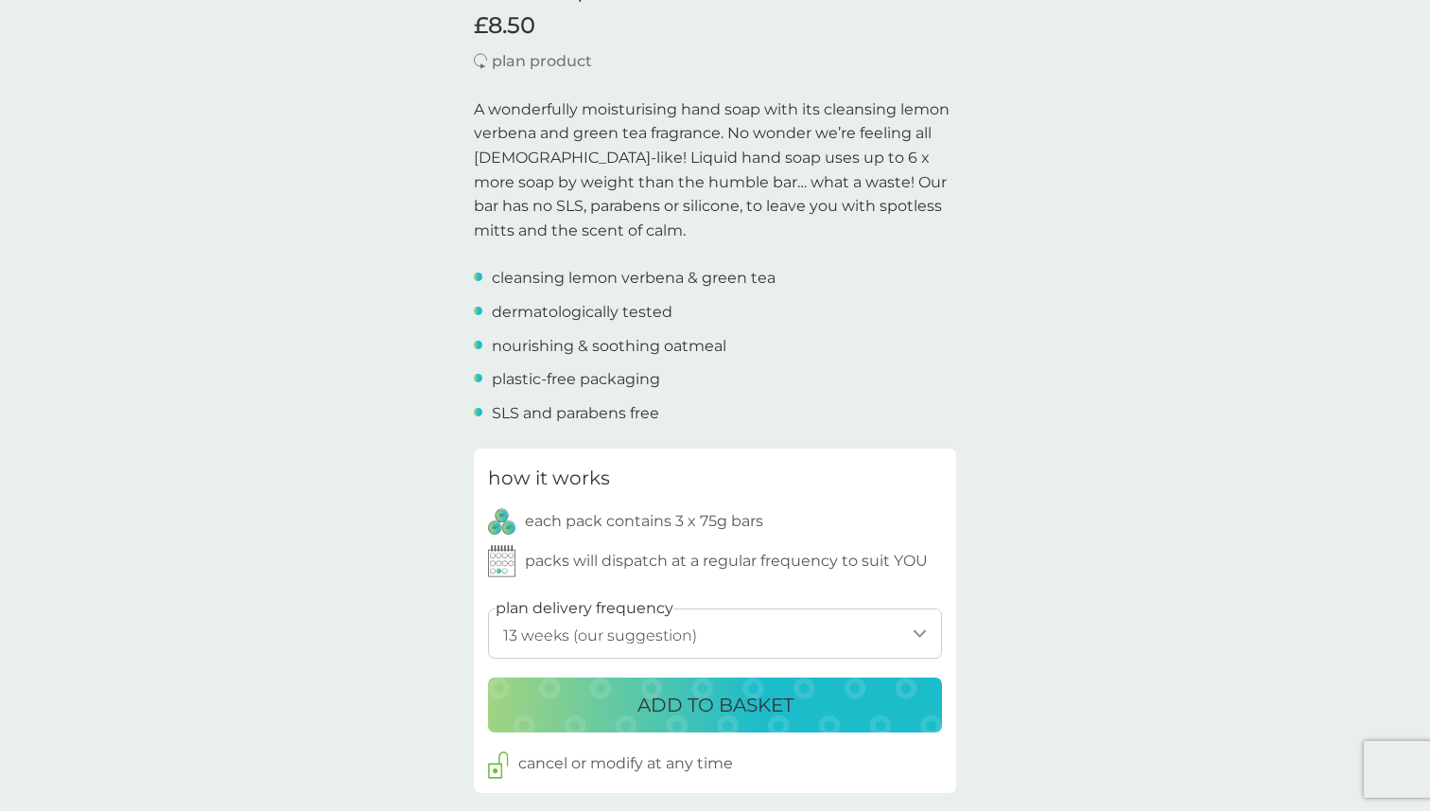
scroll to position [532, 0]
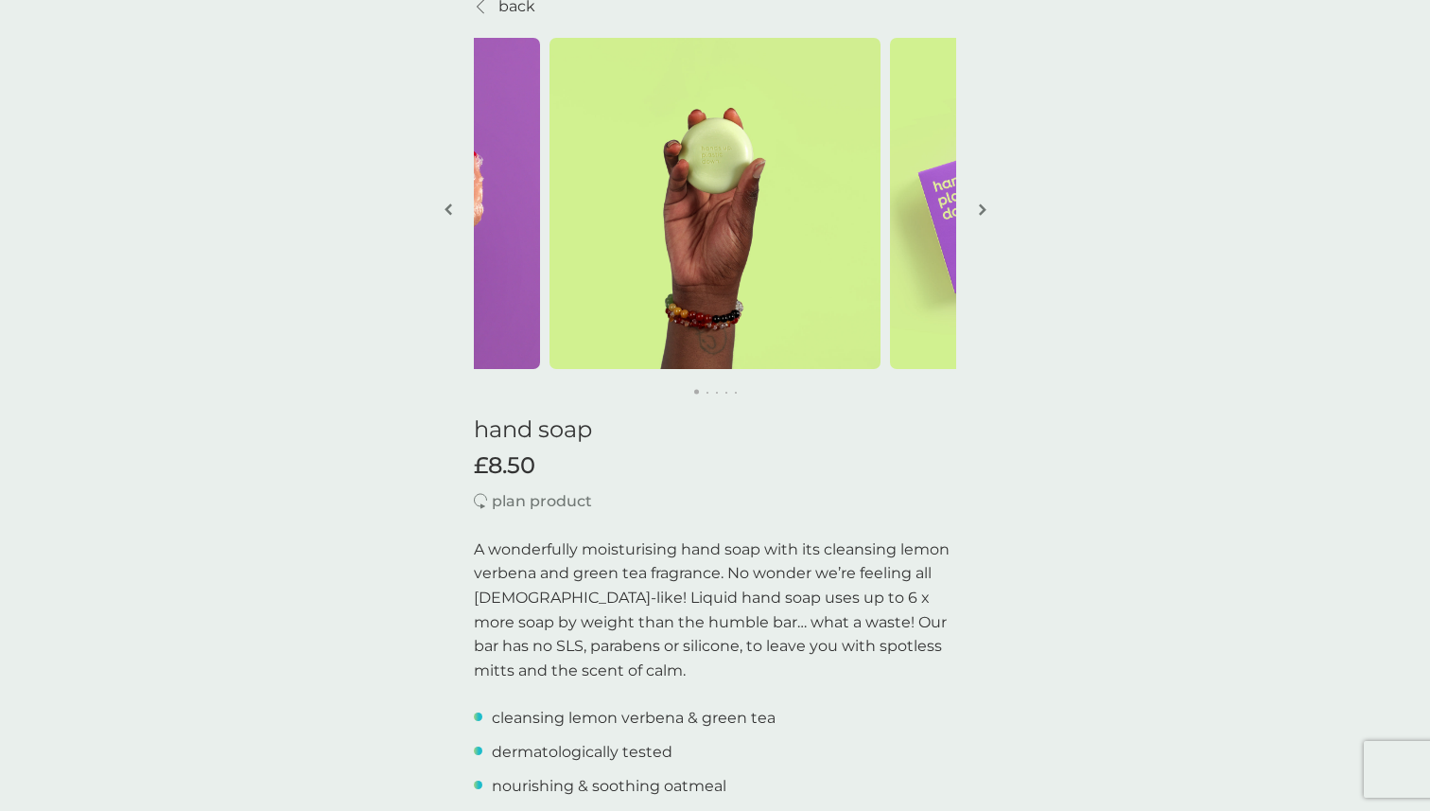
scroll to position [1245, 0]
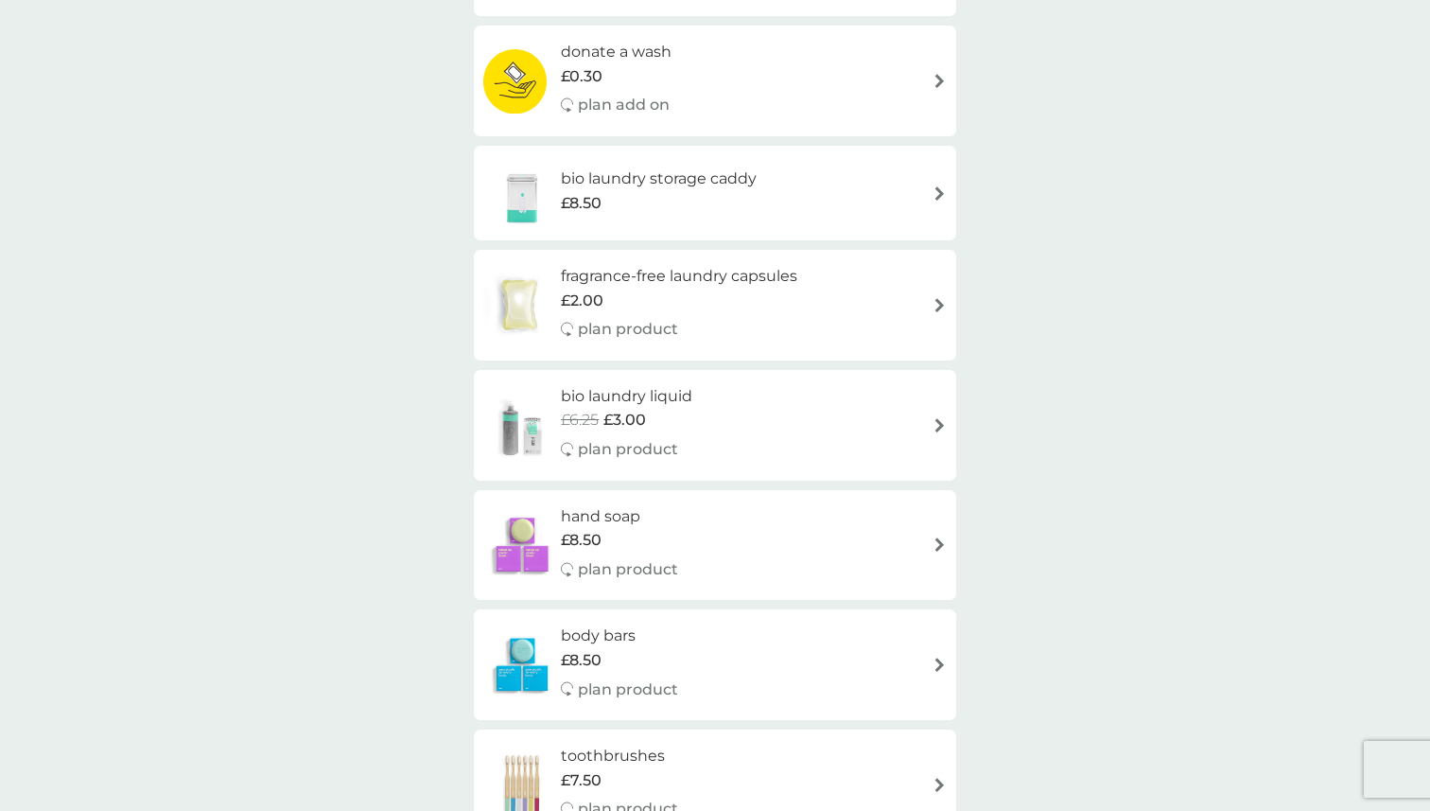
select select "112"
